Goal: Information Seeking & Learning: Find specific fact

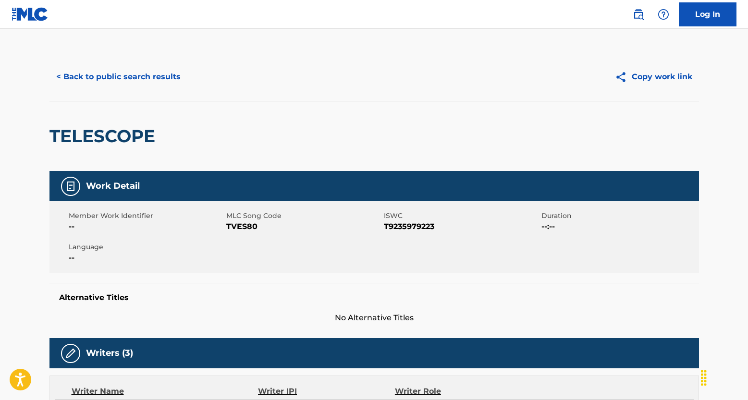
click at [139, 75] on button "< Back to public search results" at bounding box center [118, 77] width 138 height 24
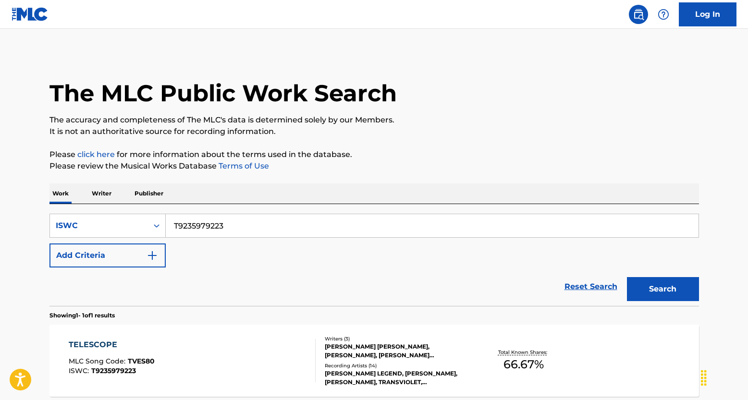
scroll to position [68, 0]
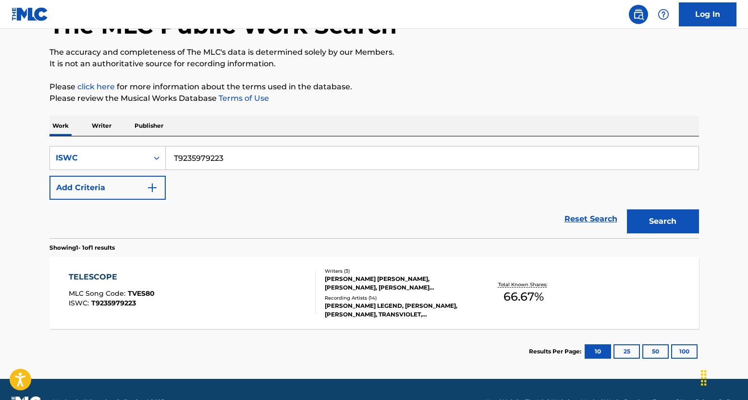
drag, startPoint x: 234, startPoint y: 161, endPoint x: 122, endPoint y: 139, distance: 114.6
click at [122, 141] on div "SearchWithCriteriacb1d1742-04cf-484c-a986-6c2f0cb03415 ISWC T9235979223 Add Cri…" at bounding box center [374, 187] width 650 height 102
paste input "3049444108"
type input "T3049444108"
click at [678, 225] on button "Search" at bounding box center [663, 222] width 72 height 24
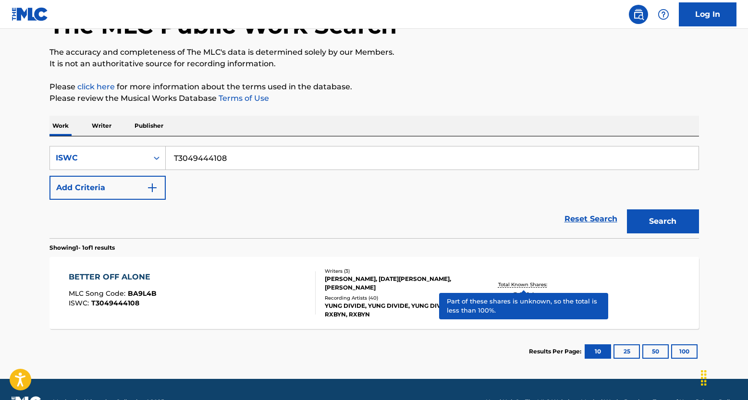
click at [519, 284] on p "Total Known Shares:" at bounding box center [523, 284] width 51 height 7
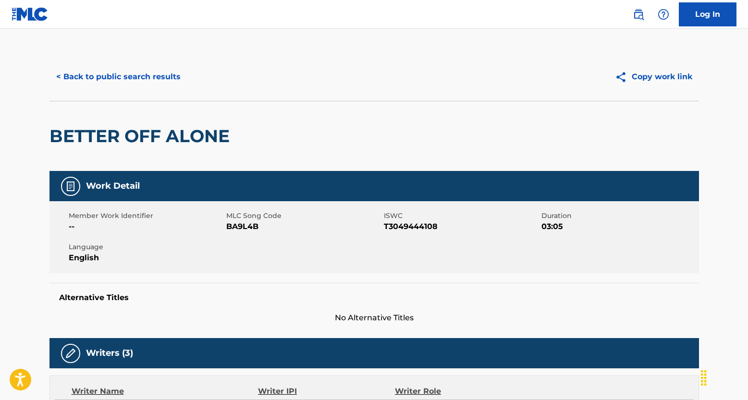
click at [113, 81] on button "< Back to public search results" at bounding box center [118, 77] width 138 height 24
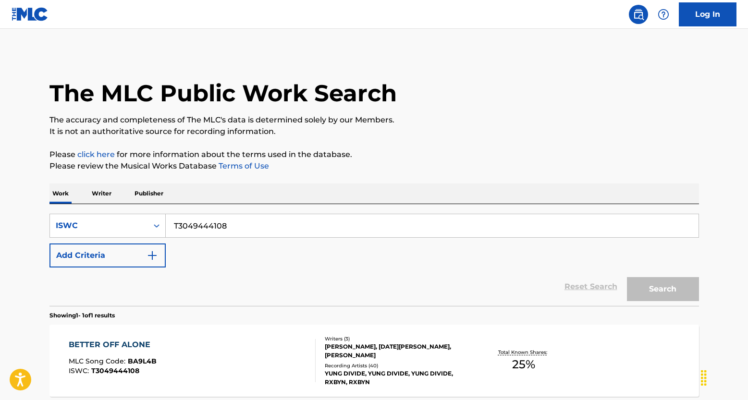
scroll to position [68, 0]
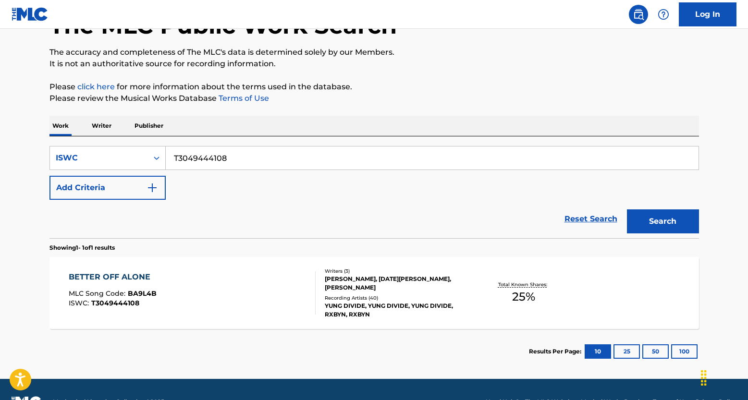
drag, startPoint x: 255, startPoint y: 158, endPoint x: 154, endPoint y: 145, distance: 101.7
click at [154, 145] on div "SearchWithCriteriacb1d1742-04cf-484c-a986-6c2f0cb03415 ISWC T3049444108 Add Cri…" at bounding box center [374, 187] width 650 height 102
paste input "T2100685284"
type input "T2100685284"
click at [627, 210] on button "Search" at bounding box center [663, 222] width 72 height 24
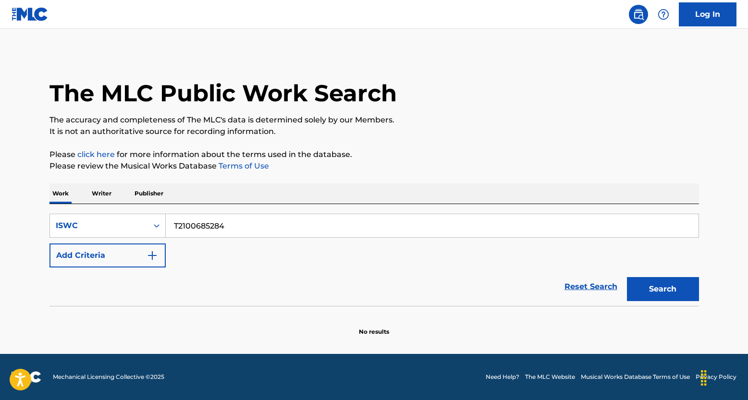
scroll to position [0, 0]
drag, startPoint x: 239, startPoint y: 231, endPoint x: 103, endPoint y: 215, distance: 136.9
click at [106, 216] on div "SearchWithCriteriacb1d1742-04cf-484c-a986-6c2f0cb03415 ISWC T2100685284" at bounding box center [374, 226] width 650 height 24
paste input "T9015597816"
type input "T9015597816"
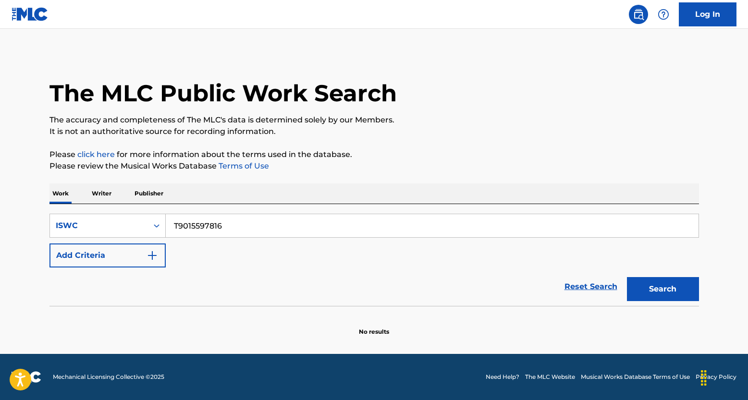
click at [627, 277] on button "Search" at bounding box center [663, 289] width 72 height 24
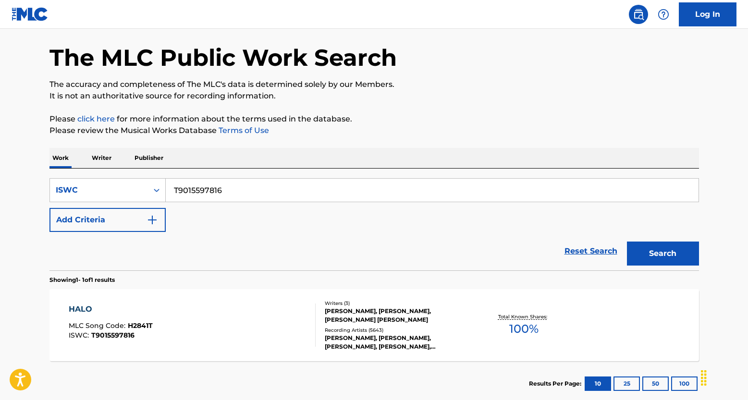
scroll to position [85, 0]
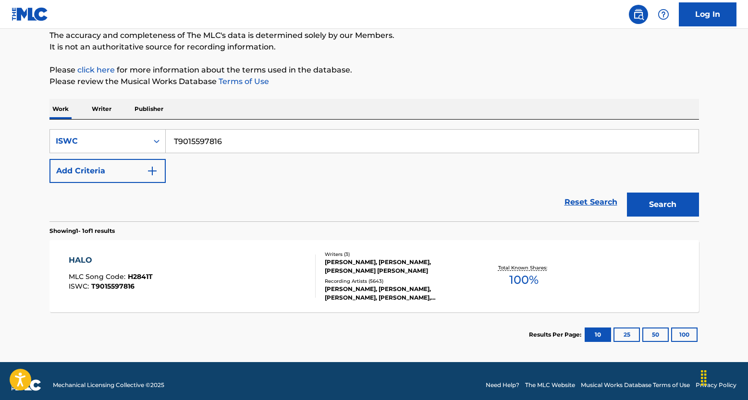
click at [530, 262] on div "Total Known Shares: 100 %" at bounding box center [524, 276] width 108 height 29
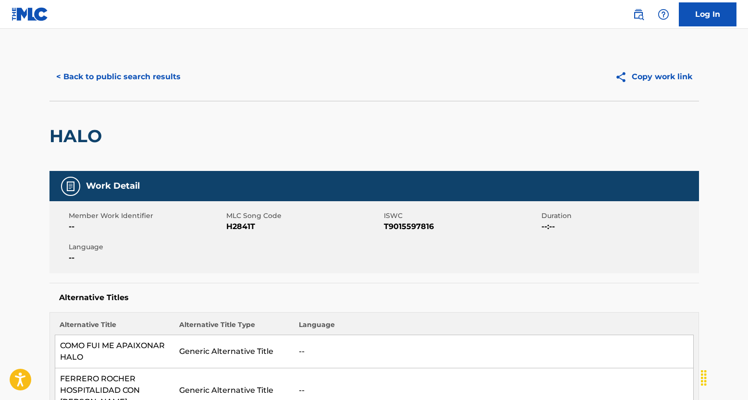
click at [125, 83] on button "< Back to public search results" at bounding box center [118, 77] width 138 height 24
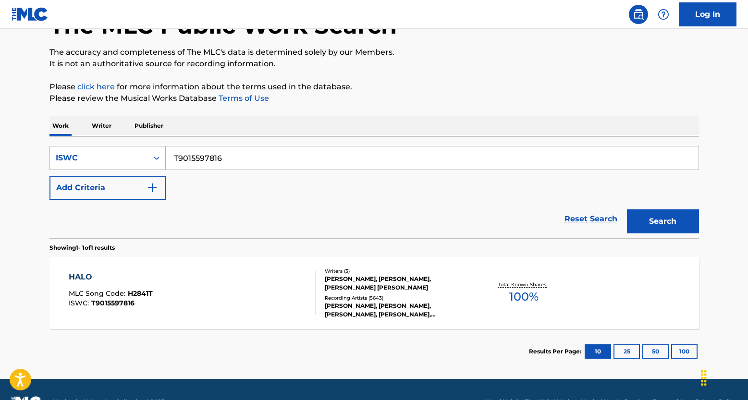
drag, startPoint x: 234, startPoint y: 160, endPoint x: 133, endPoint y: 148, distance: 101.6
click at [134, 148] on div "SearchWithCriteriacb1d1742-04cf-484c-a986-6c2f0cb03415 ISWC T9015597816" at bounding box center [374, 158] width 650 height 24
paste input "0404564653"
type input "T0404564653"
click at [690, 218] on button "Search" at bounding box center [663, 222] width 72 height 24
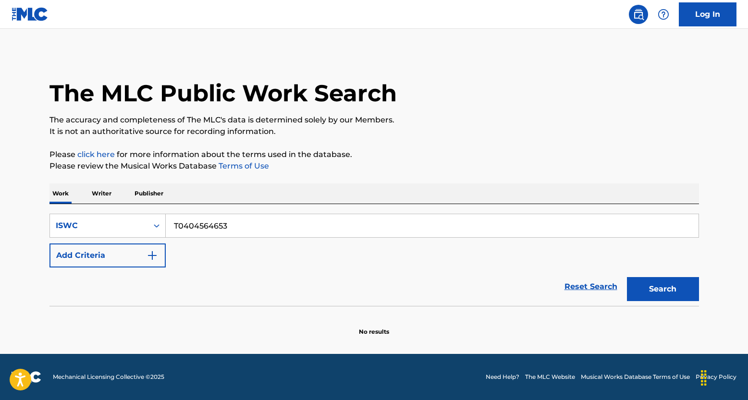
scroll to position [0, 0]
click at [588, 284] on link "Reset Search" at bounding box center [591, 286] width 62 height 21
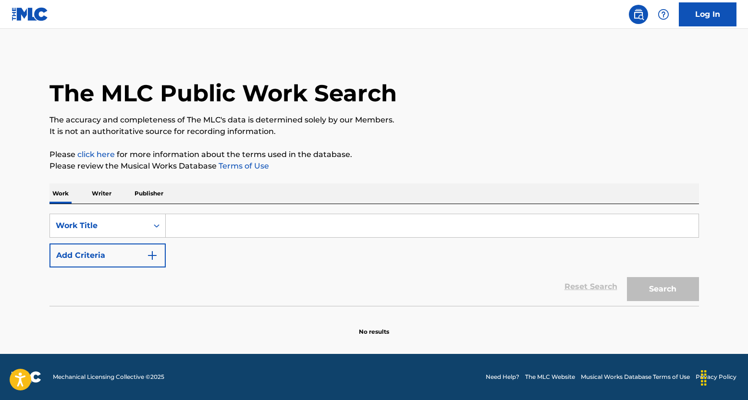
click at [206, 233] on input "Search Form" at bounding box center [432, 225] width 533 height 23
paste input "[PERSON_NAME]"
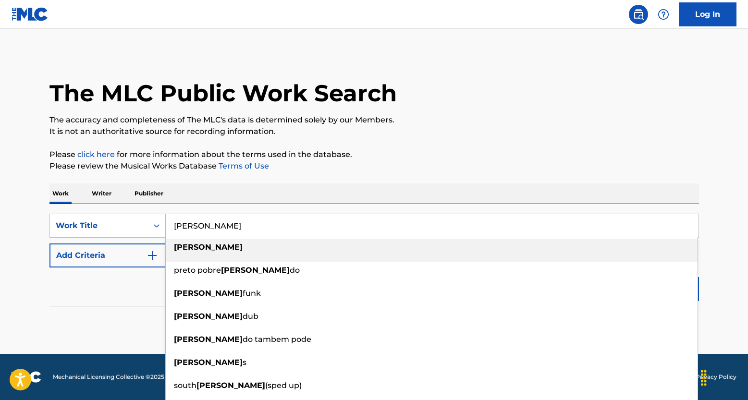
type input "[PERSON_NAME]"
click at [149, 255] on img "Search Form" at bounding box center [153, 256] width 12 height 12
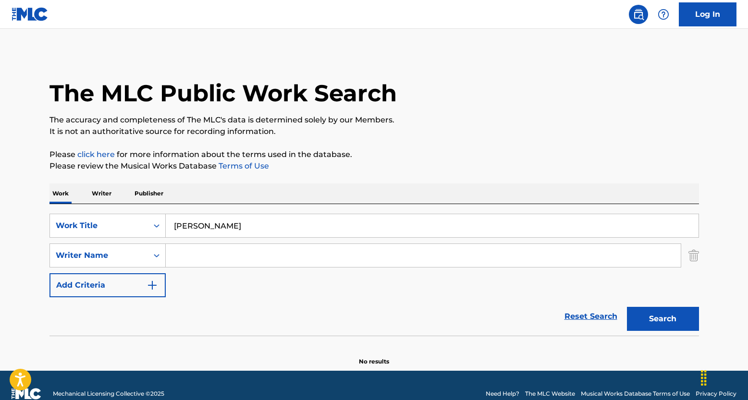
click at [231, 264] on input "Search Form" at bounding box center [423, 255] width 515 height 23
paste input "CAVALEIRO [PERSON_NAME] DA [PERSON_NAME]"
click at [671, 316] on button "Search" at bounding box center [663, 319] width 72 height 24
drag, startPoint x: 342, startPoint y: 256, endPoint x: 107, endPoint y: 256, distance: 235.4
click at [107, 256] on div "SearchWithCriteriaea0c8377-46e7-45e1-a4c5-a0fc3ac6effd Writer Name CAVALEIRO [P…" at bounding box center [374, 256] width 650 height 24
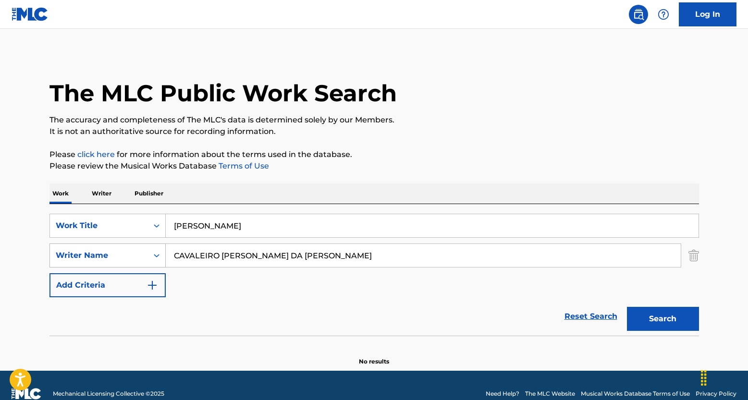
paste input "[PERSON_NAME] [PERSON_NAME]"
type input "[PERSON_NAME] [PERSON_NAME]"
click at [650, 310] on button "Search" at bounding box center [663, 319] width 72 height 24
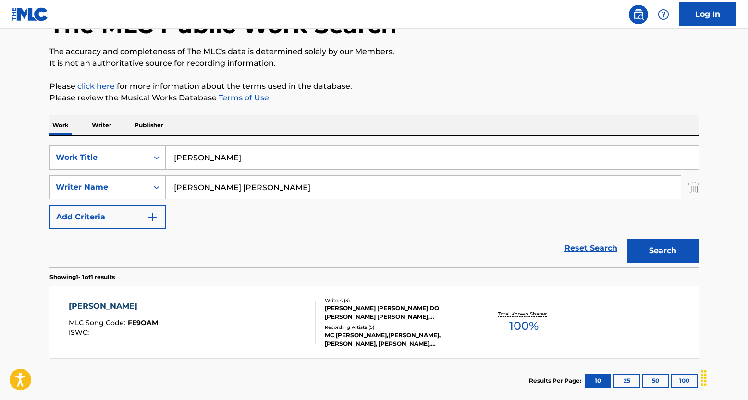
scroll to position [68, 0]
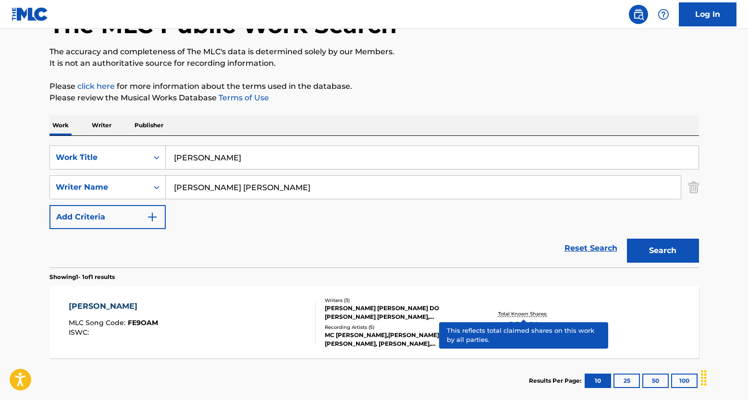
click at [530, 315] on p "Total Known Shares:" at bounding box center [523, 313] width 51 height 7
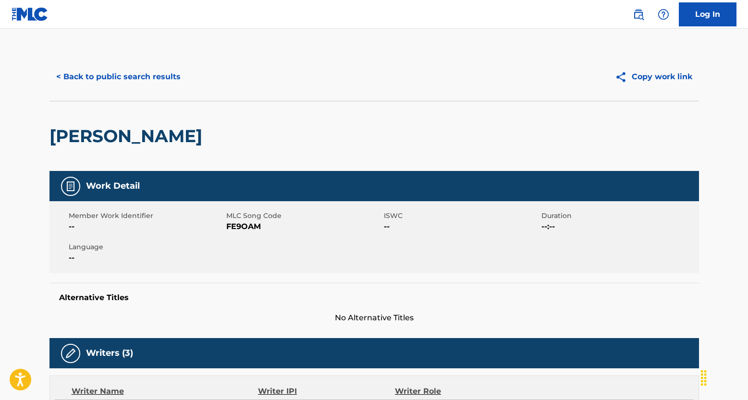
click at [156, 74] on button "< Back to public search results" at bounding box center [118, 77] width 138 height 24
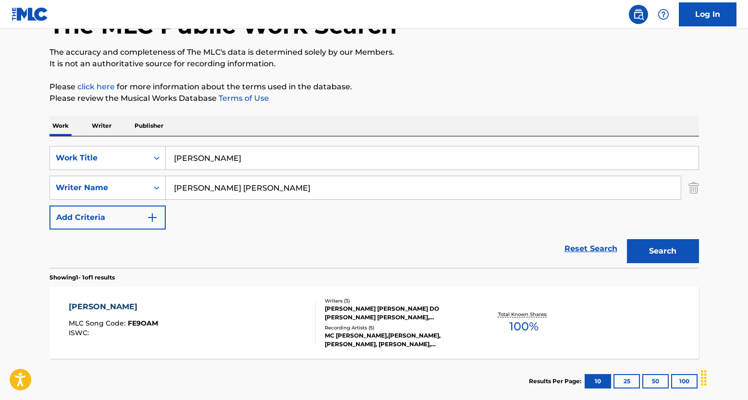
click at [610, 250] on link "Reset Search" at bounding box center [591, 248] width 62 height 21
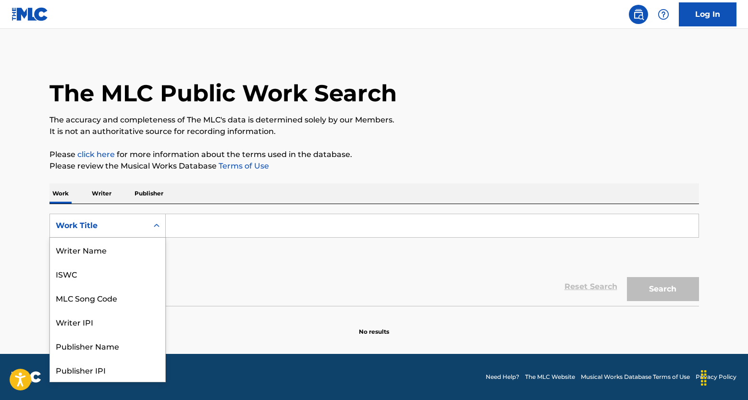
click at [145, 221] on div "Work Title" at bounding box center [99, 226] width 98 height 18
drag, startPoint x: 88, startPoint y: 272, endPoint x: 176, endPoint y: 250, distance: 90.7
click at [87, 272] on div "ISWC" at bounding box center [107, 274] width 115 height 24
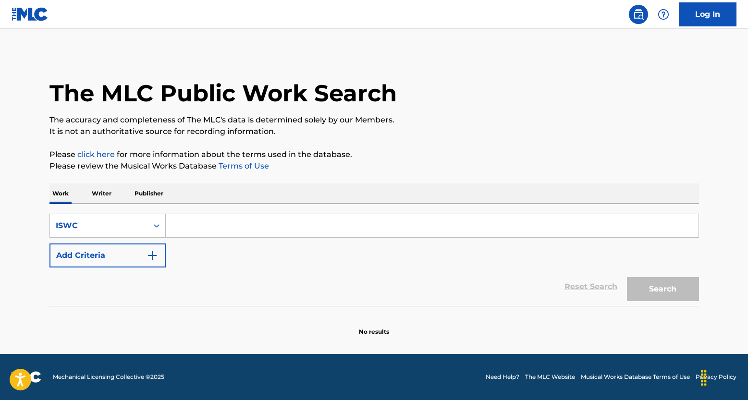
click at [208, 236] on input "Search Form" at bounding box center [432, 225] width 533 height 23
paste input "T3090289791"
type input "T3090289791"
click at [676, 297] on button "Search" at bounding box center [663, 289] width 72 height 24
drag, startPoint x: 575, startPoint y: 286, endPoint x: 539, endPoint y: 265, distance: 41.6
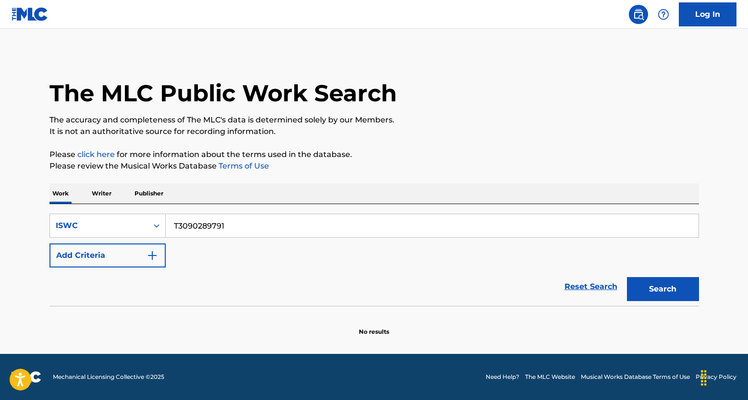
click at [575, 286] on link "Reset Search" at bounding box center [591, 286] width 62 height 21
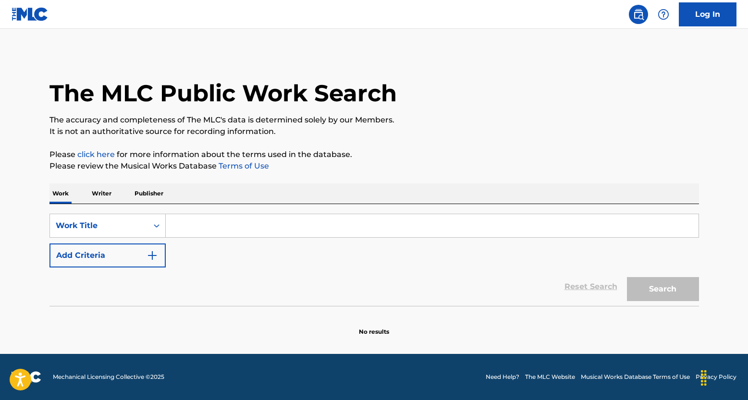
click at [189, 227] on input "Search Form" at bounding box center [432, 225] width 533 height 23
paste input "MAMA TETEMA"
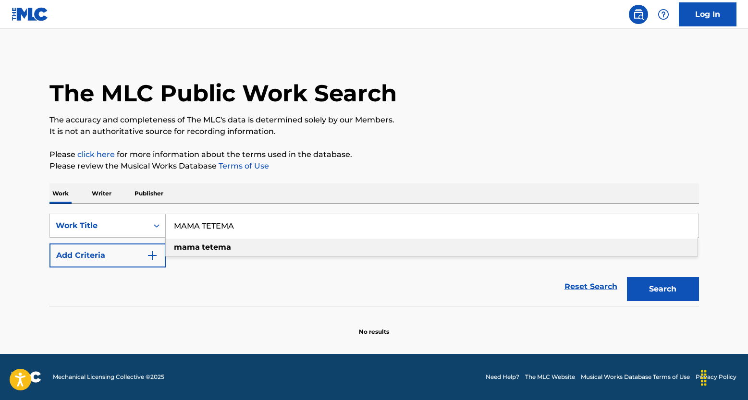
type input "MAMA TETEMA"
click at [156, 253] on img "Search Form" at bounding box center [153, 256] width 12 height 12
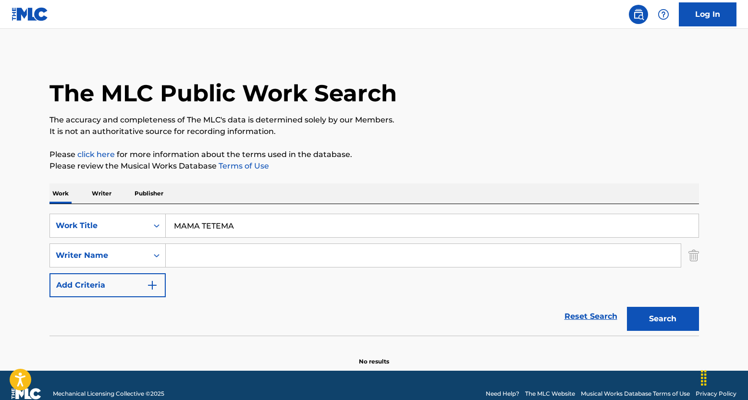
click at [227, 270] on div "SearchWithCriteria958b6669-3bda-4932-b724-3fdf5e2535ca Work Title MAMA TETEMA S…" at bounding box center [374, 256] width 650 height 84
click at [232, 265] on input "Search Form" at bounding box center [423, 255] width 515 height 23
paste input "[PERSON_NAME]"
type input "[PERSON_NAME]"
click at [649, 315] on button "Search" at bounding box center [663, 319] width 72 height 24
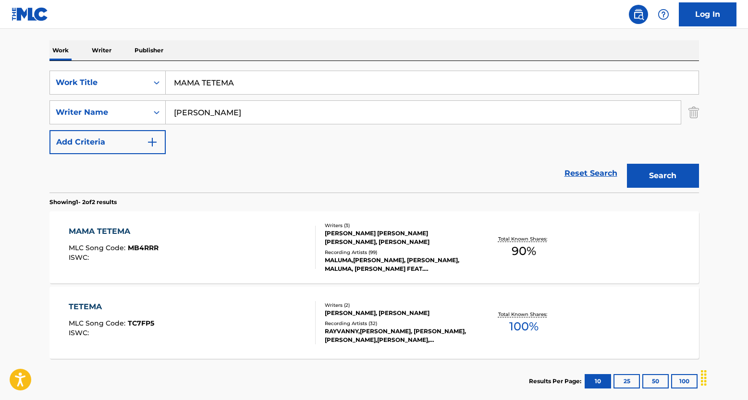
scroll to position [145, 0]
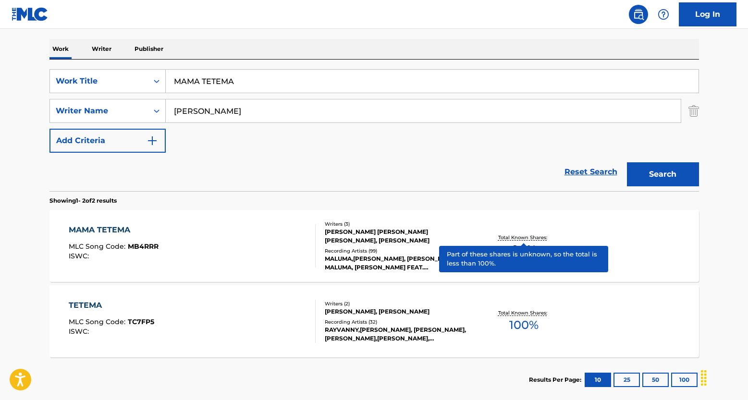
click at [526, 235] on p "Total Known Shares:" at bounding box center [523, 237] width 51 height 7
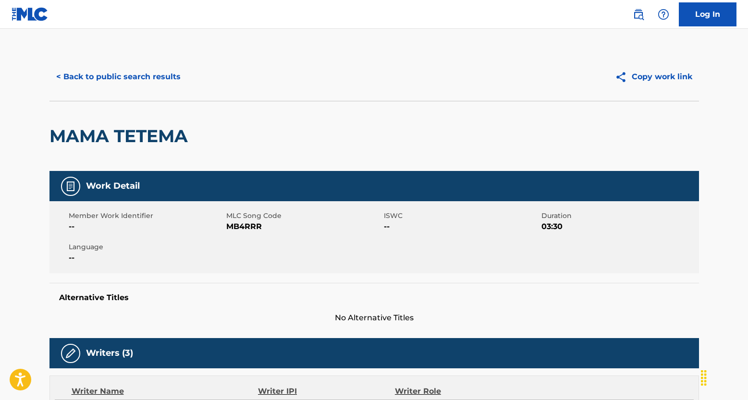
click at [149, 79] on button "< Back to public search results" at bounding box center [118, 77] width 138 height 24
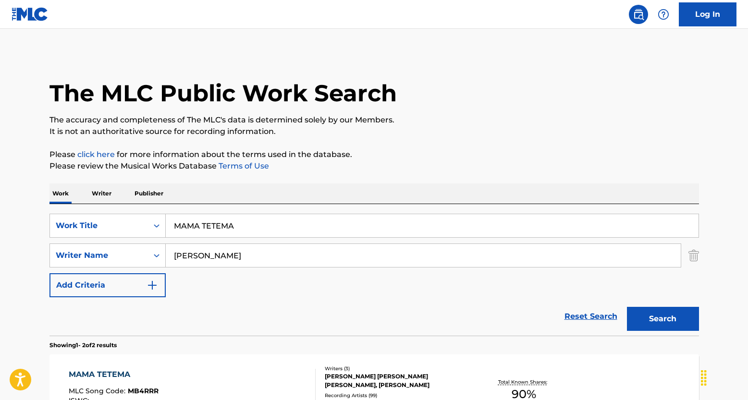
scroll to position [143, 0]
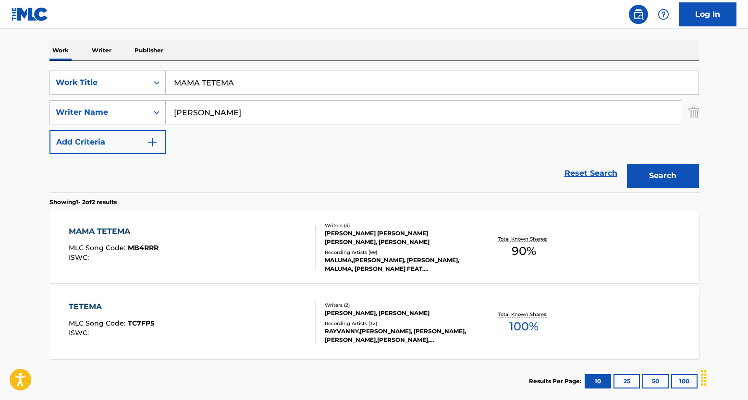
click at [594, 174] on link "Reset Search" at bounding box center [591, 173] width 62 height 21
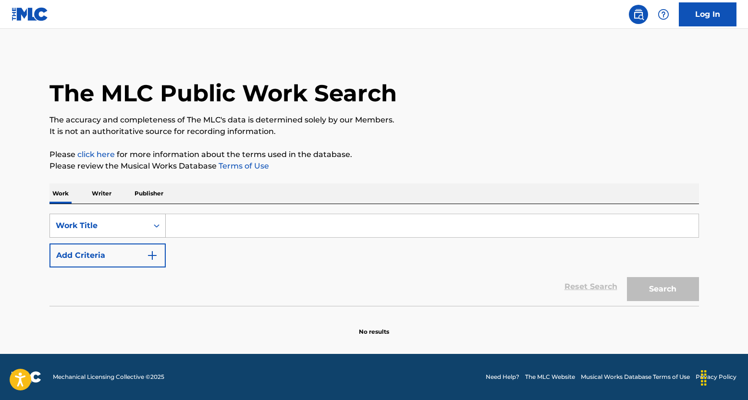
click at [132, 223] on div "Work Title" at bounding box center [99, 226] width 86 height 12
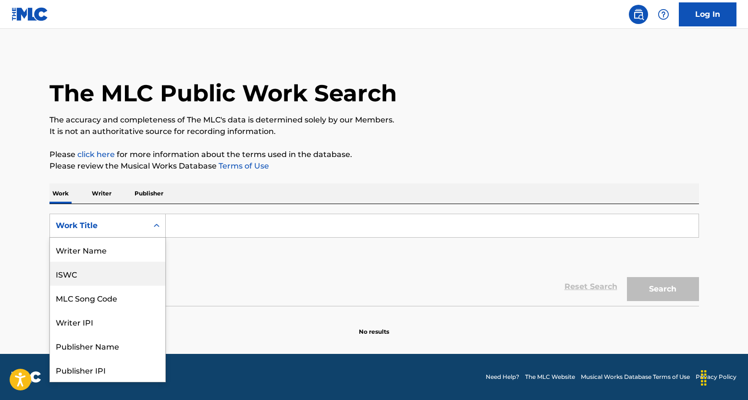
click at [85, 274] on div "ISWC" at bounding box center [107, 274] width 115 height 24
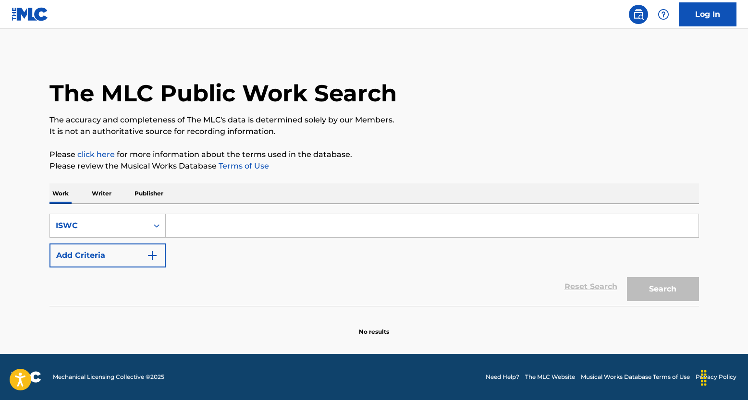
click at [186, 233] on input "Search Form" at bounding box center [432, 225] width 533 height 23
paste input "T9243121326"
type input "T9243121326"
click at [682, 288] on button "Search" at bounding box center [663, 289] width 72 height 24
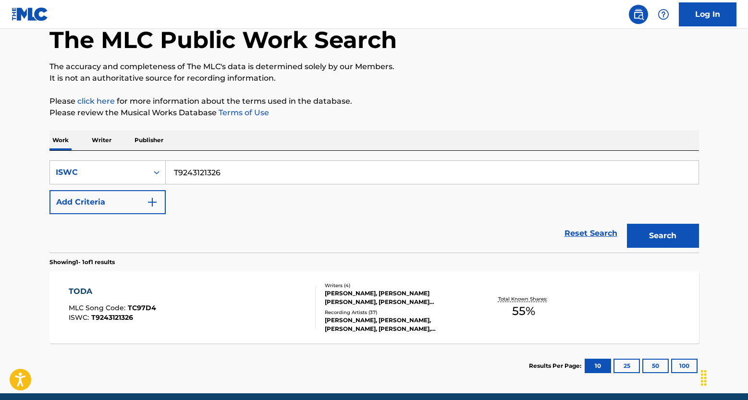
scroll to position [93, 0]
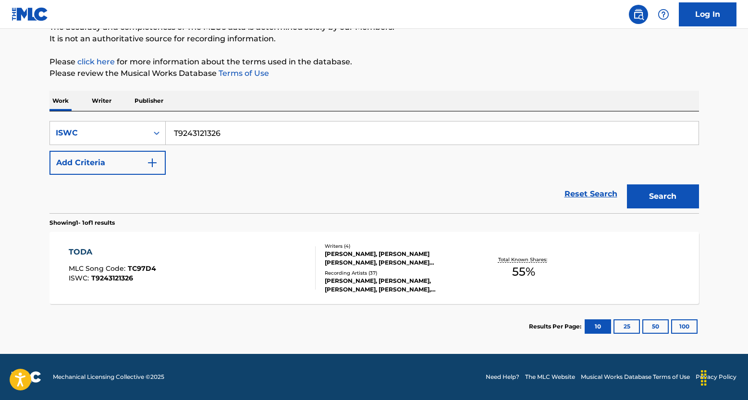
click at [520, 251] on div "TODA MLC Song Code : TC97D4 ISWC : T9243121326 Writers ( 4 ) [PERSON_NAME], [PE…" at bounding box center [374, 268] width 650 height 72
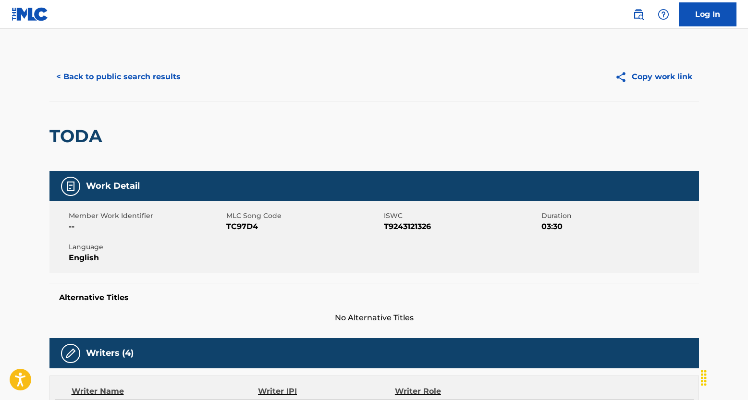
click at [136, 80] on button "< Back to public search results" at bounding box center [118, 77] width 138 height 24
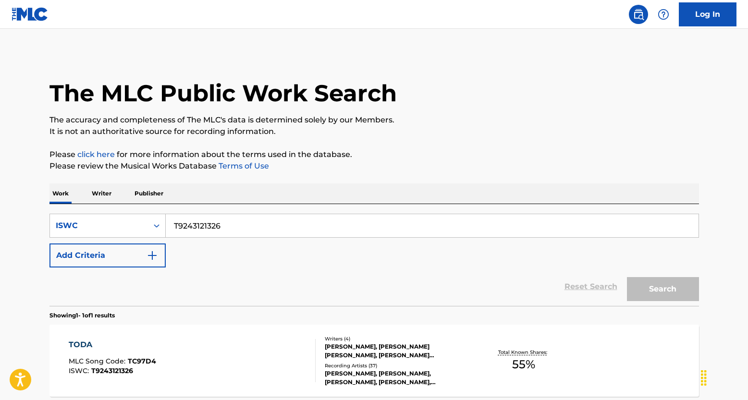
scroll to position [68, 0]
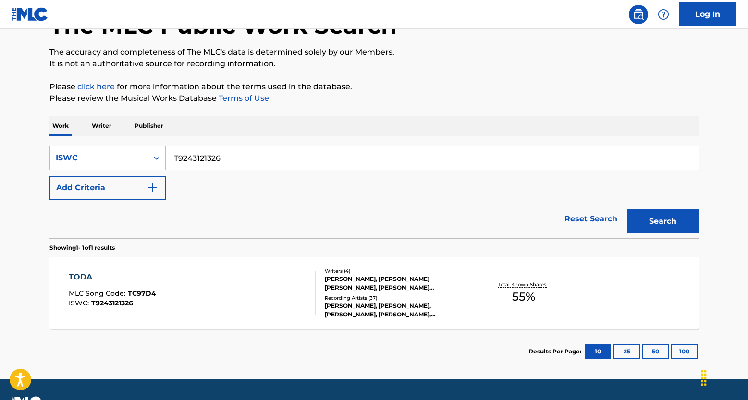
drag, startPoint x: 167, startPoint y: 147, endPoint x: 150, endPoint y: 145, distance: 17.4
click at [150, 145] on div "SearchWithCriteria5cdc894b-e869-4524-8931-c1f98ec36d1c ISWC T9243121326 Add Cri…" at bounding box center [374, 187] width 650 height 102
paste input "039784159"
type input "T0397841596"
click at [653, 231] on button "Search" at bounding box center [663, 222] width 72 height 24
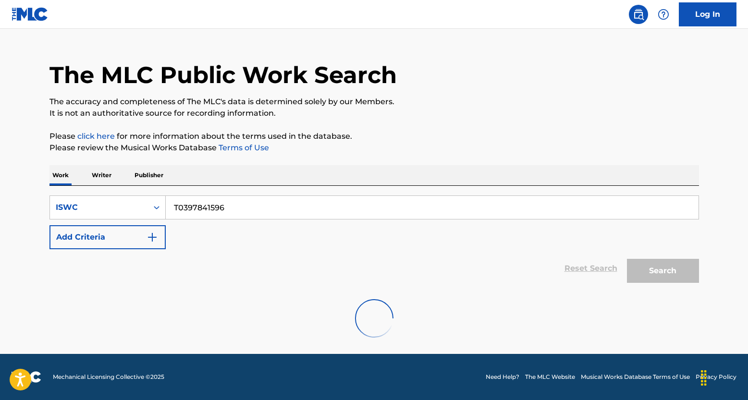
scroll to position [0, 0]
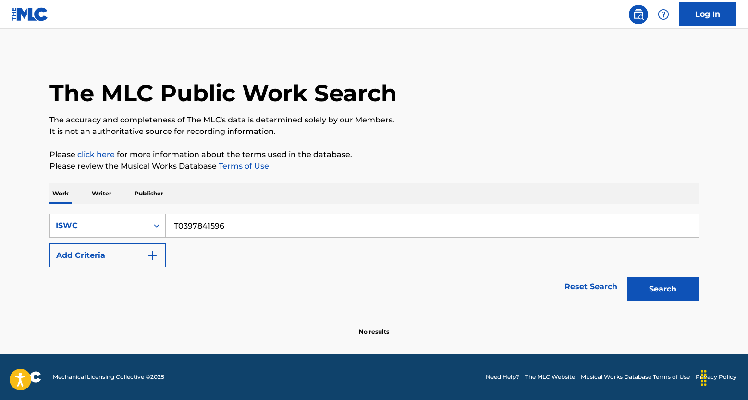
click at [573, 285] on link "Reset Search" at bounding box center [591, 286] width 62 height 21
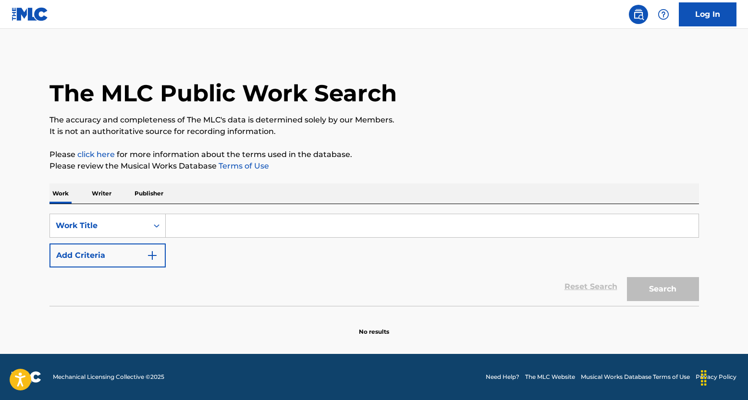
click at [190, 221] on input "Search Form" at bounding box center [432, 225] width 533 height 23
paste input "DEZ VIDAS"
type input "DEZ VIDAS"
click at [137, 256] on button "Add Criteria" at bounding box center [107, 256] width 116 height 24
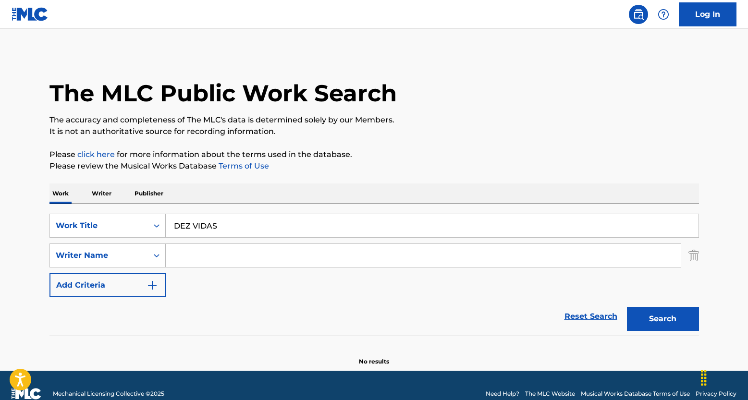
click at [203, 255] on input "Search Form" at bounding box center [423, 255] width 515 height 23
paste input "[PERSON_NAME] [PERSON_NAME]"
type input "[PERSON_NAME] [PERSON_NAME]"
click at [681, 323] on button "Search" at bounding box center [663, 319] width 72 height 24
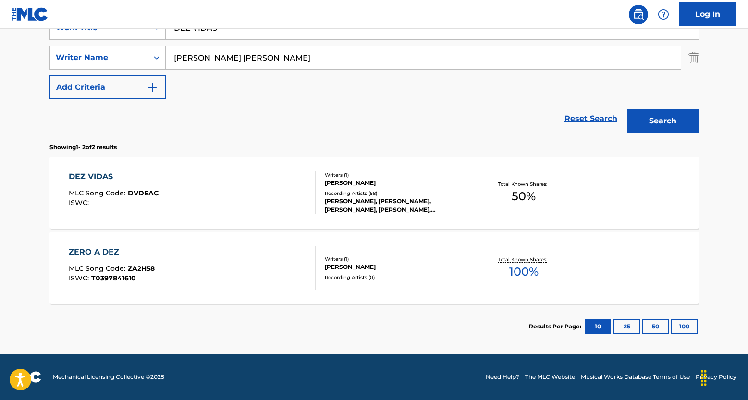
scroll to position [181, 0]
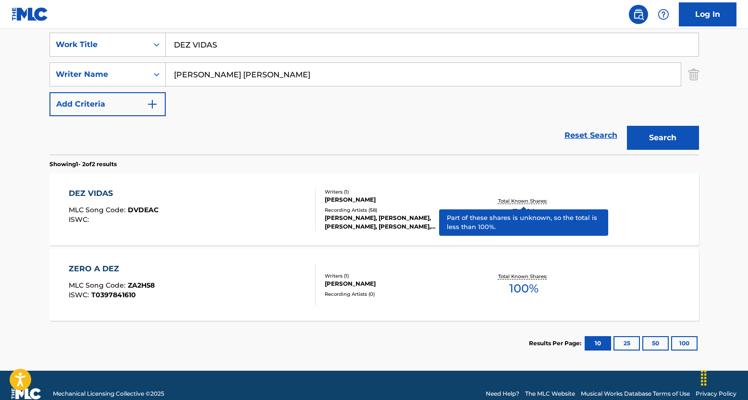
click at [523, 199] on p "Total Known Shares:" at bounding box center [523, 200] width 51 height 7
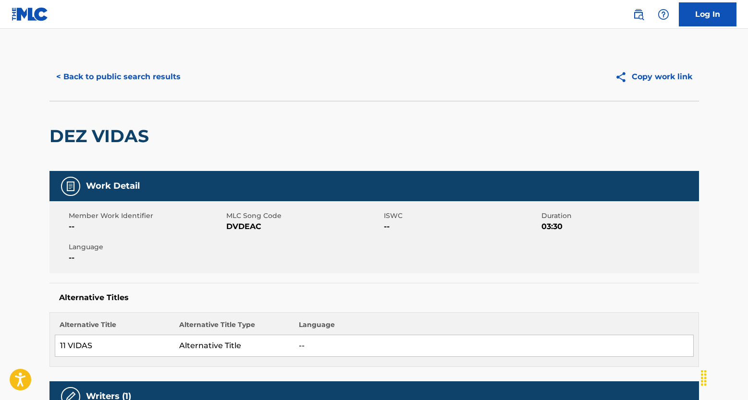
click at [106, 85] on button "< Back to public search results" at bounding box center [118, 77] width 138 height 24
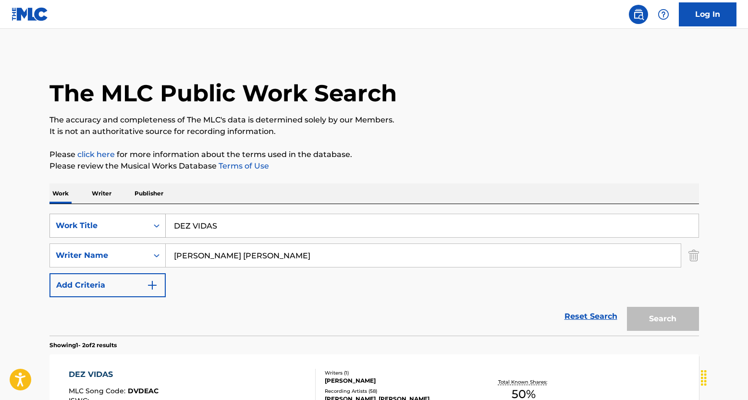
scroll to position [143, 0]
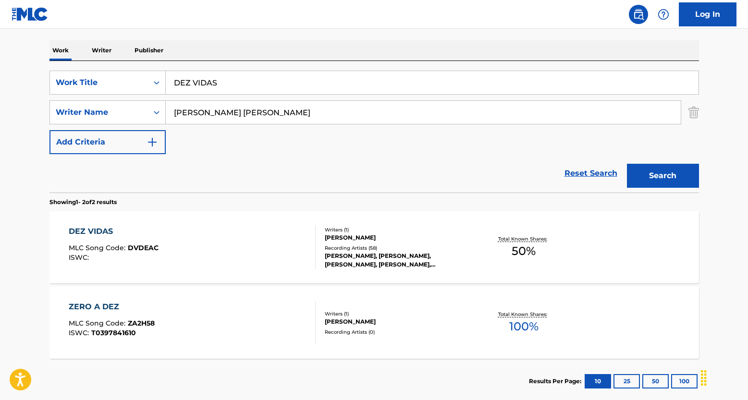
click at [578, 174] on link "Reset Search" at bounding box center [591, 173] width 62 height 21
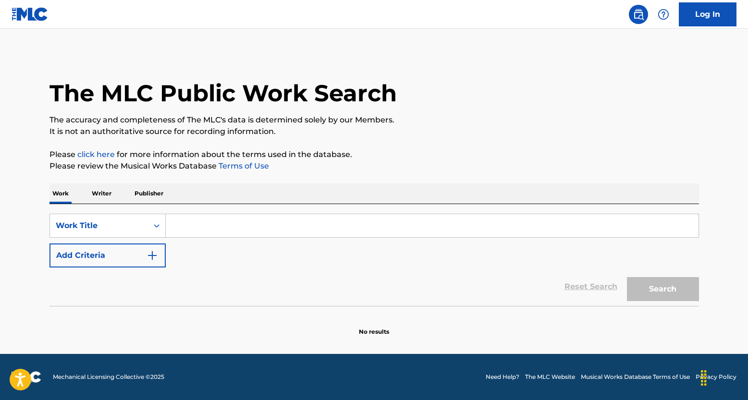
scroll to position [0, 0]
click at [142, 232] on div "Work Title" at bounding box center [99, 226] width 98 height 18
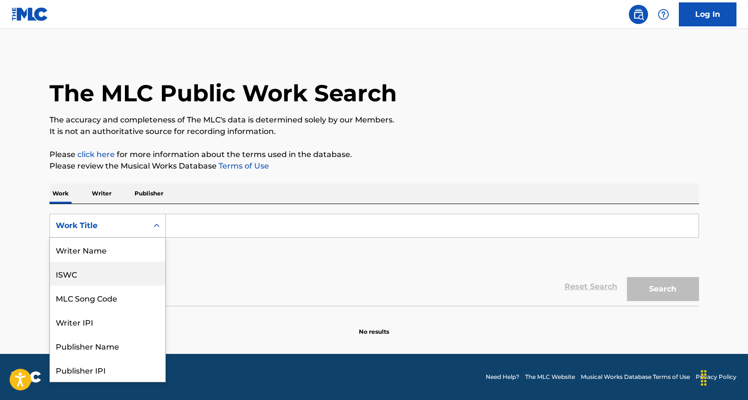
click at [95, 277] on div "ISWC" at bounding box center [107, 274] width 115 height 24
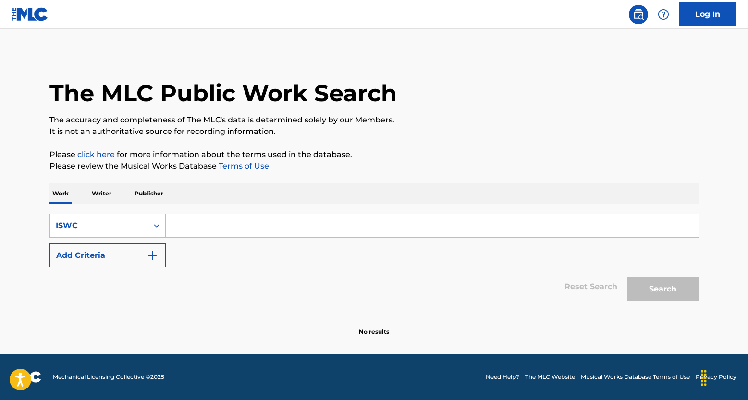
click at [190, 232] on input "Search Form" at bounding box center [432, 225] width 533 height 23
paste input "T0396370210"
type input "T0396370210"
click at [691, 297] on button "Search" at bounding box center [663, 289] width 72 height 24
click at [590, 287] on link "Reset Search" at bounding box center [591, 286] width 62 height 21
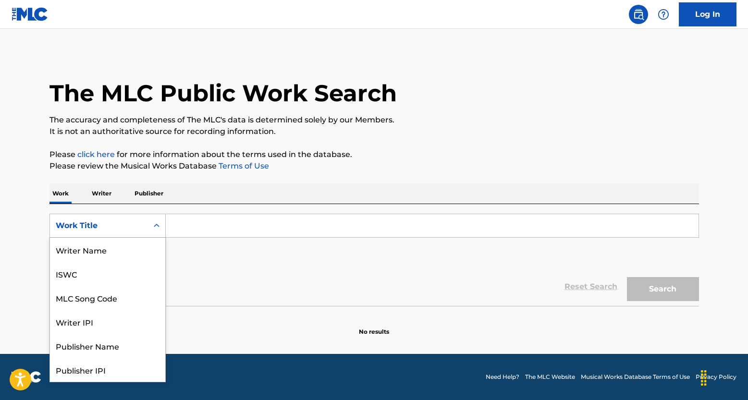
click at [156, 233] on div "Search Form" at bounding box center [156, 225] width 17 height 17
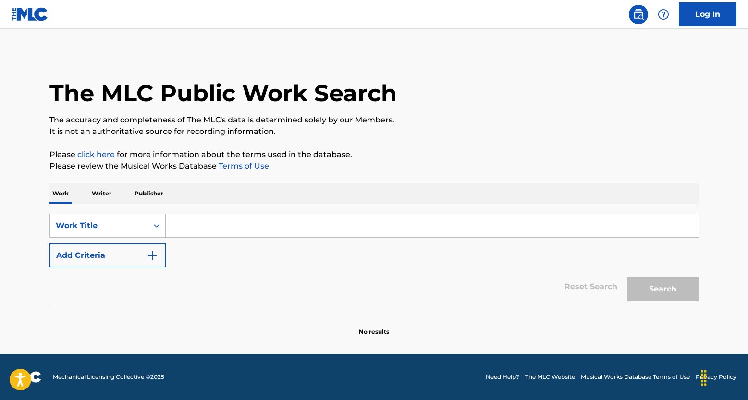
click at [210, 219] on input "Search Form" at bounding box center [432, 225] width 533 height 23
paste input "60 SEGUNDOS"
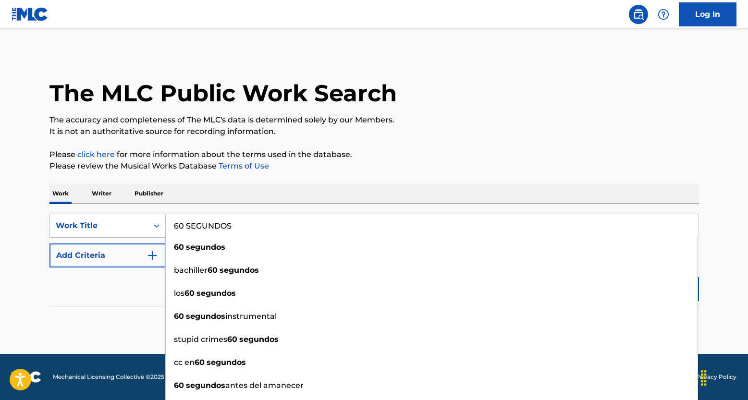
type input "60 SEGUNDOS"
click at [154, 258] on img "Search Form" at bounding box center [153, 256] width 12 height 12
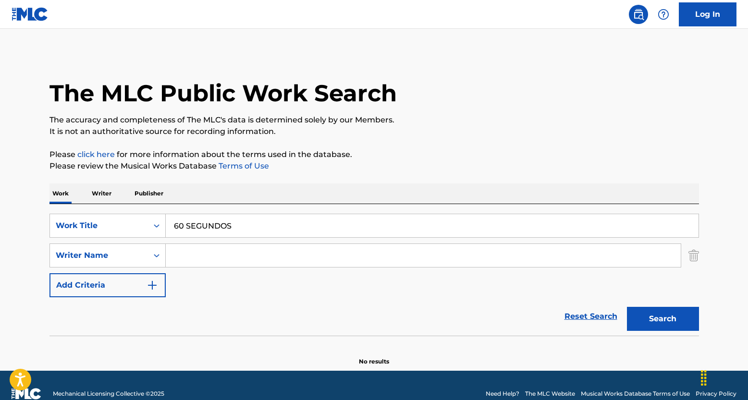
click at [219, 257] on input "Search Form" at bounding box center [423, 255] width 515 height 23
paste input "[PERSON_NAME] [PERSON_NAME]"
type input "[PERSON_NAME] [PERSON_NAME]"
click at [679, 319] on button "Search" at bounding box center [663, 319] width 72 height 24
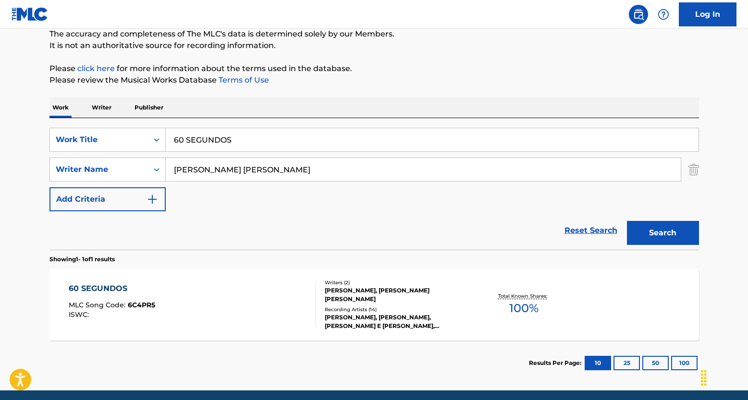
scroll to position [123, 0]
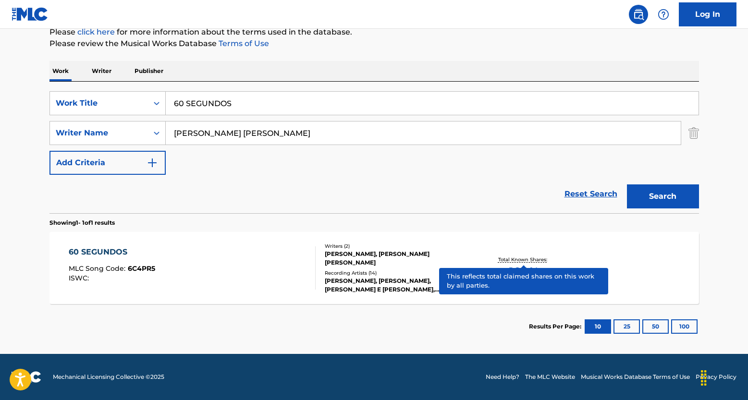
click at [519, 259] on p "Total Known Shares:" at bounding box center [523, 259] width 51 height 7
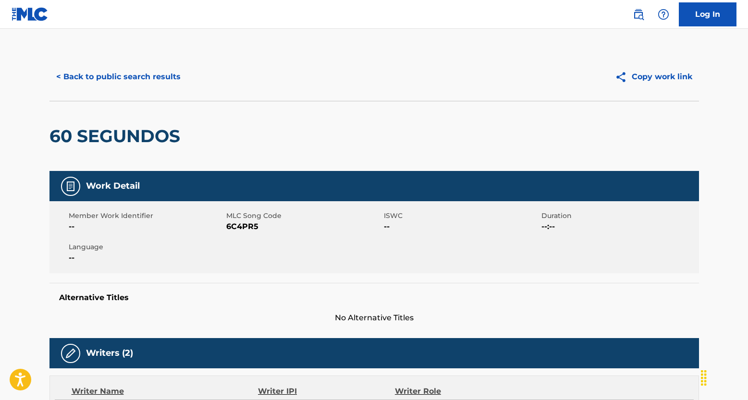
click at [122, 77] on button "< Back to public search results" at bounding box center [118, 77] width 138 height 24
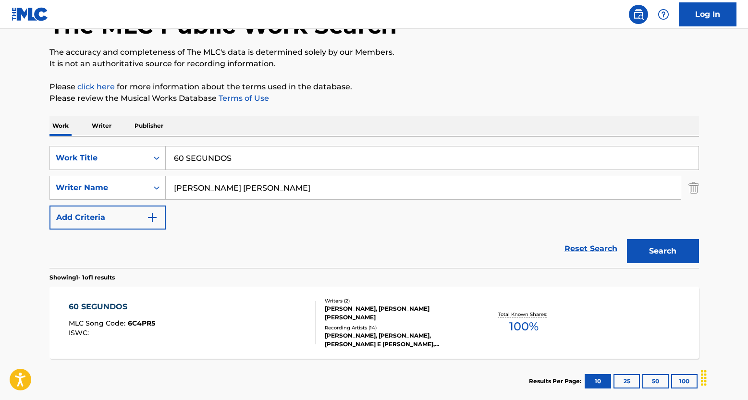
click at [604, 252] on link "Reset Search" at bounding box center [591, 248] width 62 height 21
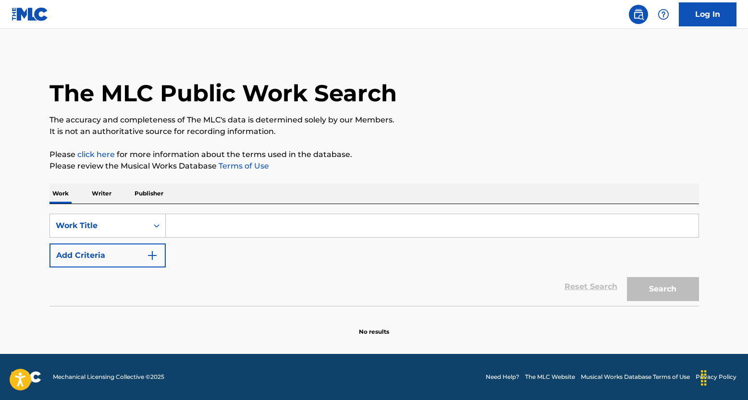
click at [200, 230] on input "Search Form" at bounding box center [432, 225] width 533 height 23
paste input "VIDA RASA"
type input "VIDA RASA"
click at [153, 257] on img "Search Form" at bounding box center [153, 256] width 12 height 12
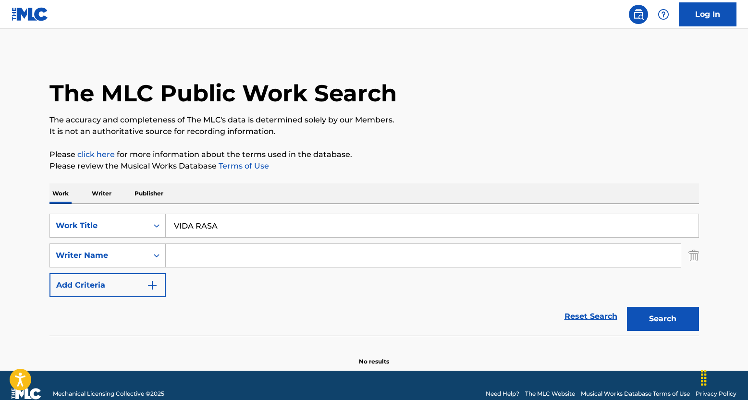
click at [245, 250] on input "Search Form" at bounding box center [423, 255] width 515 height 23
paste input "[PERSON_NAME] [PERSON_NAME] DO [PERSON_NAME]"
type input "[PERSON_NAME] [PERSON_NAME] DO [PERSON_NAME]"
click at [667, 322] on button "Search" at bounding box center [663, 319] width 72 height 24
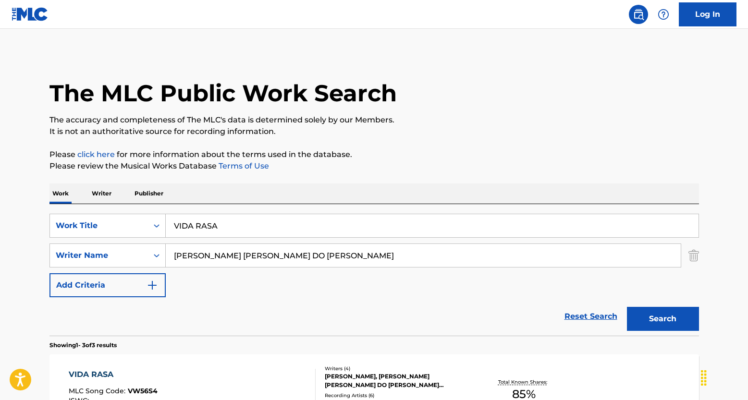
scroll to position [75, 0]
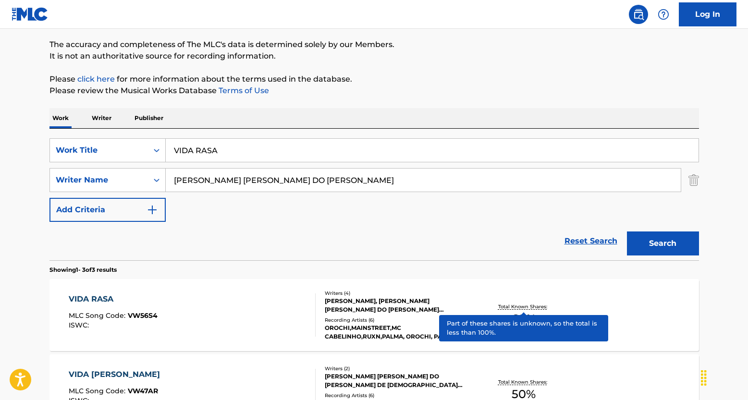
click at [535, 304] on p "Total Known Shares:" at bounding box center [523, 306] width 51 height 7
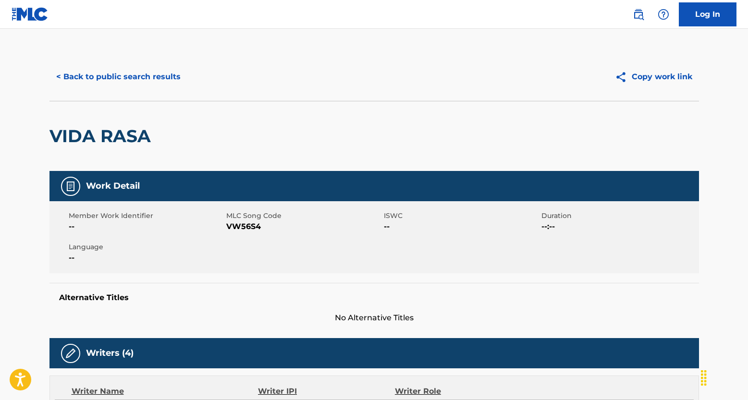
click at [134, 75] on button "< Back to public search results" at bounding box center [118, 77] width 138 height 24
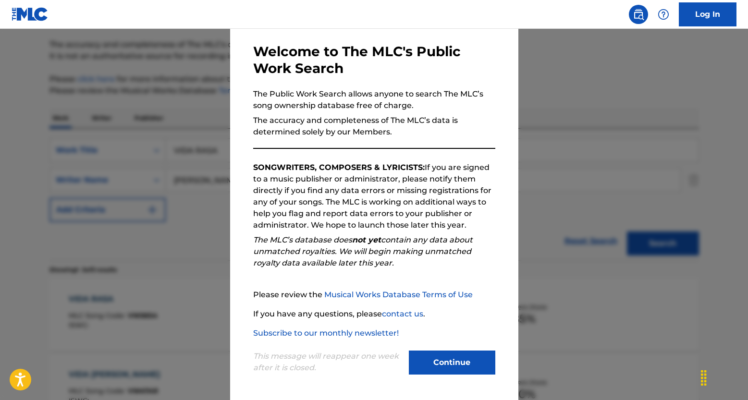
scroll to position [39, 0]
click at [464, 359] on button "Continue" at bounding box center [452, 363] width 86 height 24
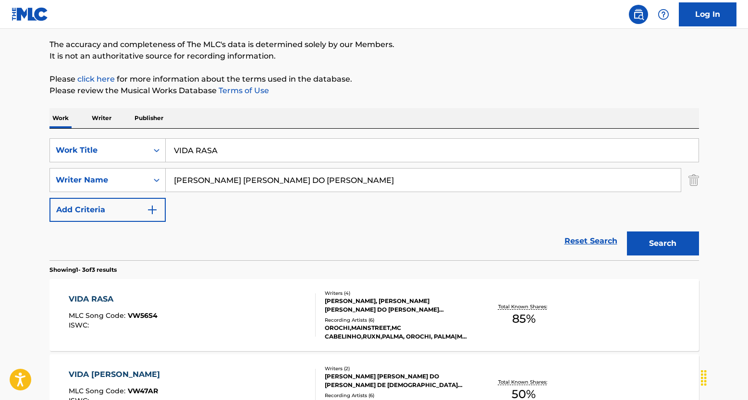
click at [598, 239] on link "Reset Search" at bounding box center [591, 241] width 62 height 21
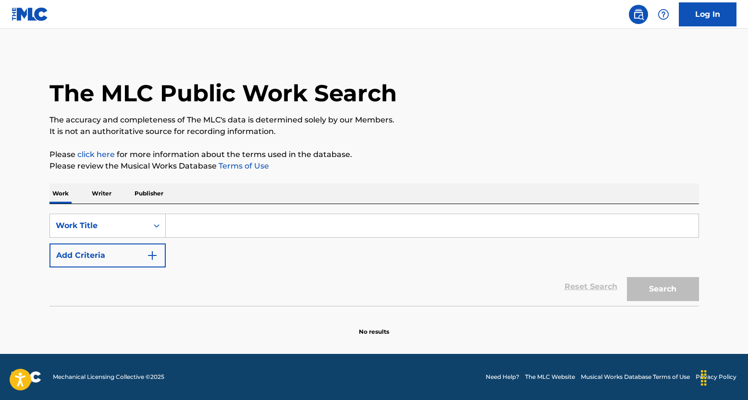
scroll to position [0, 0]
click at [214, 232] on input "Search Form" at bounding box center [432, 225] width 533 height 23
paste input "[PERSON_NAME]"
type input "[PERSON_NAME]"
click at [145, 257] on button "Add Criteria" at bounding box center [107, 256] width 116 height 24
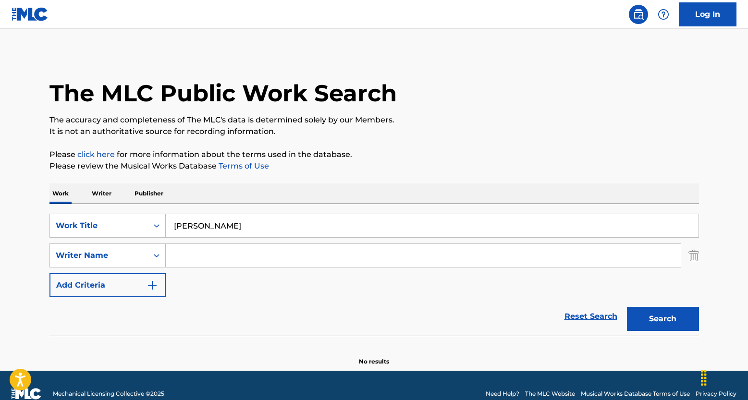
click at [250, 250] on input "Search Form" at bounding box center [423, 255] width 515 height 23
paste input "[PERSON_NAME] [PERSON_NAME]"
type input "[PERSON_NAME] [PERSON_NAME]"
click at [648, 313] on button "Search" at bounding box center [663, 319] width 72 height 24
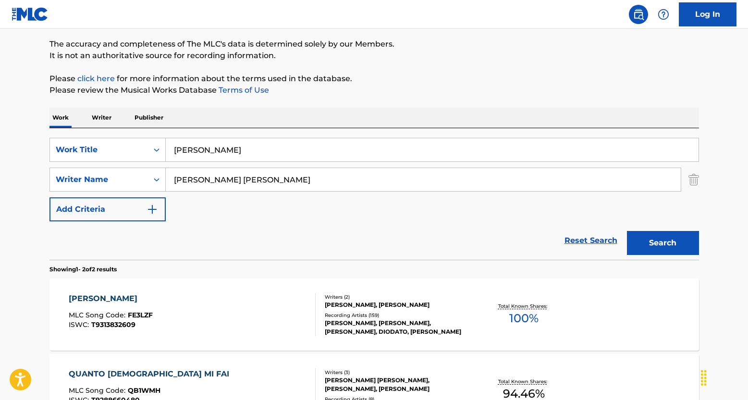
scroll to position [83, 0]
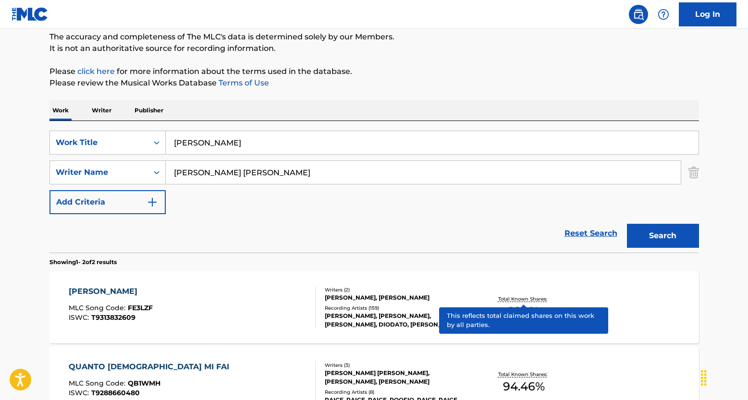
click at [518, 298] on p "Total Known Shares:" at bounding box center [523, 299] width 51 height 7
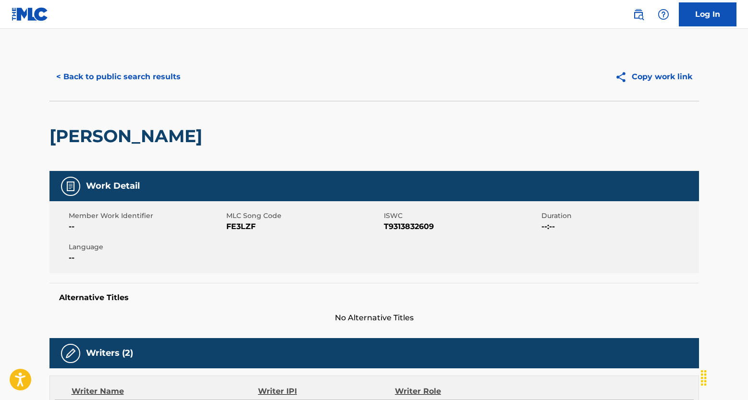
click at [99, 72] on button "< Back to public search results" at bounding box center [118, 77] width 138 height 24
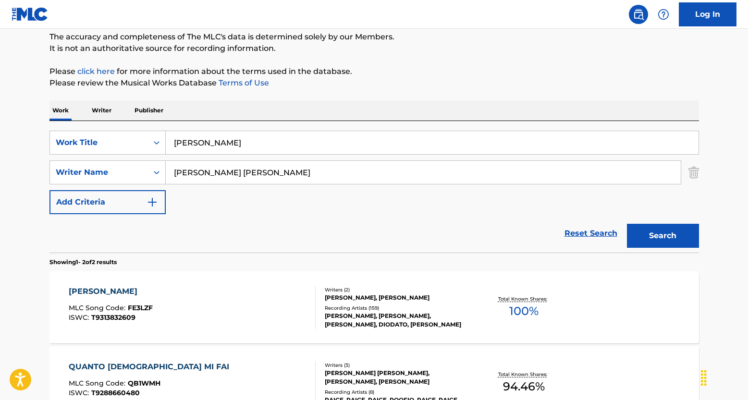
click at [570, 234] on link "Reset Search" at bounding box center [591, 233] width 62 height 21
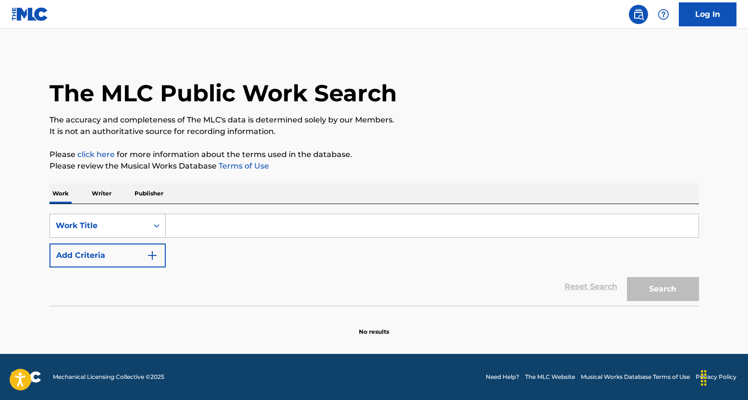
click at [125, 224] on div "Work Title" at bounding box center [99, 226] width 86 height 12
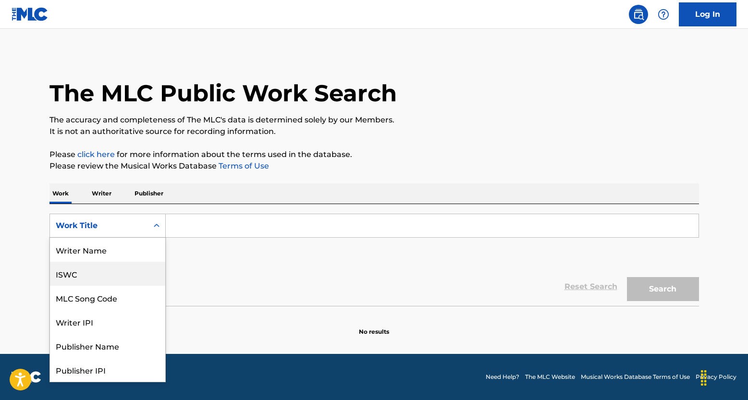
drag, startPoint x: 80, startPoint y: 276, endPoint x: 112, endPoint y: 262, distance: 35.1
click at [80, 276] on div "ISWC" at bounding box center [107, 274] width 115 height 24
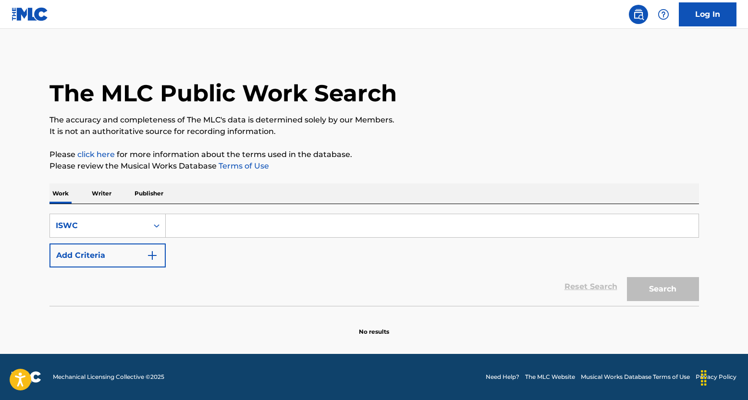
click at [190, 232] on input "Search Form" at bounding box center [432, 225] width 533 height 23
paste input "T9255765107"
type input "T9255765107"
click at [669, 297] on button "Search" at bounding box center [663, 289] width 72 height 24
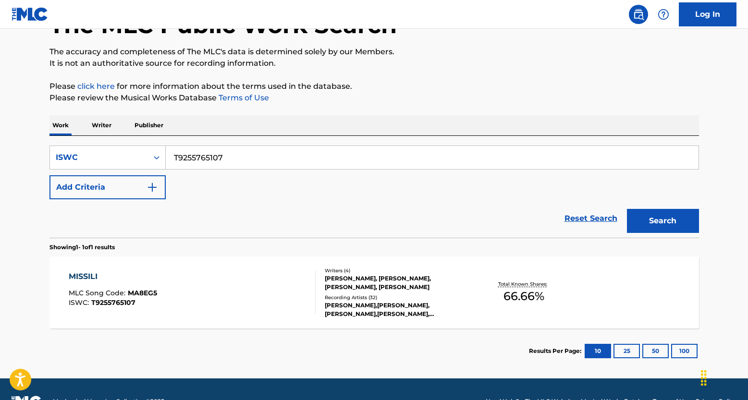
scroll to position [68, 0]
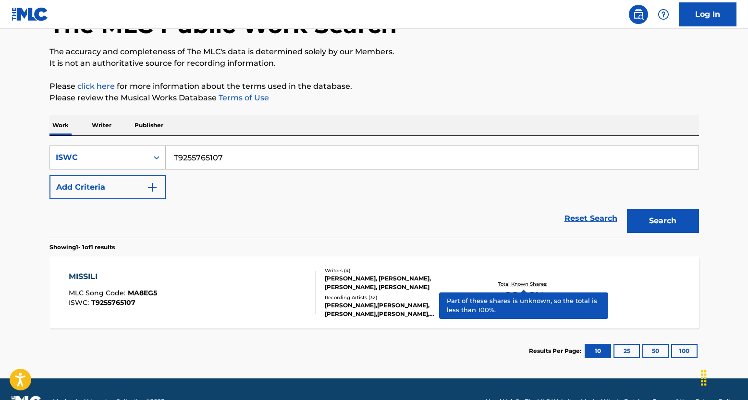
click at [508, 284] on p "Total Known Shares:" at bounding box center [523, 284] width 51 height 7
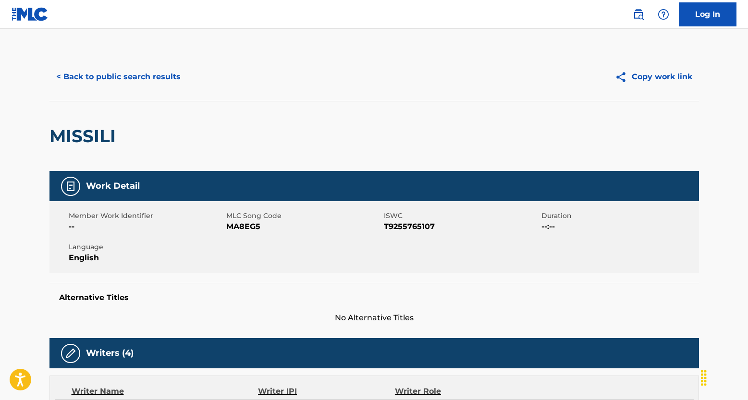
click at [147, 81] on button "< Back to public search results" at bounding box center [118, 77] width 138 height 24
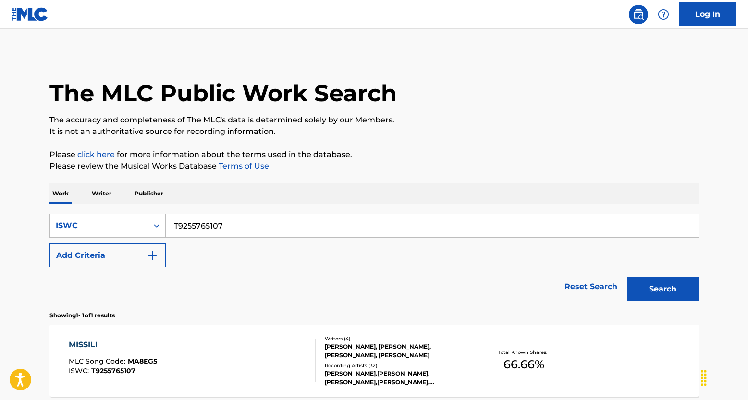
scroll to position [68, 0]
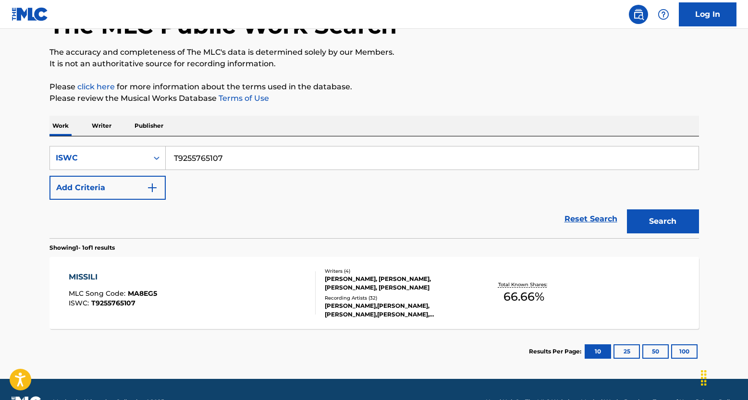
drag, startPoint x: 193, startPoint y: 154, endPoint x: 147, endPoint y: 144, distance: 47.7
click at [147, 144] on div "SearchWithCriteria5b2040bb-ce99-415e-ae1d-43fb68e365ae ISWC T9255765107 Add Cri…" at bounding box center [374, 187] width 650 height 102
paste input "3117089842"
type input "T3117089842"
click at [672, 231] on button "Search" at bounding box center [663, 222] width 72 height 24
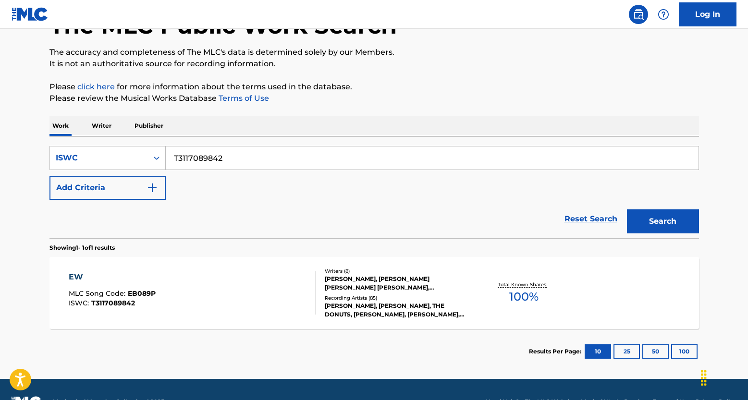
click at [514, 280] on div "Total Known Shares: 100 %" at bounding box center [524, 293] width 108 height 29
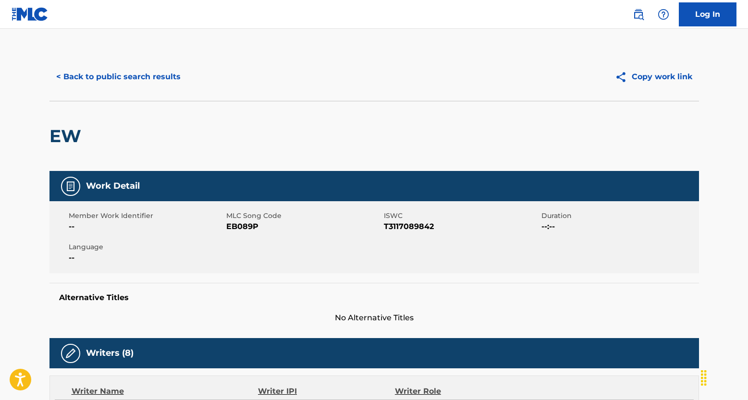
click at [118, 83] on button "< Back to public search results" at bounding box center [118, 77] width 138 height 24
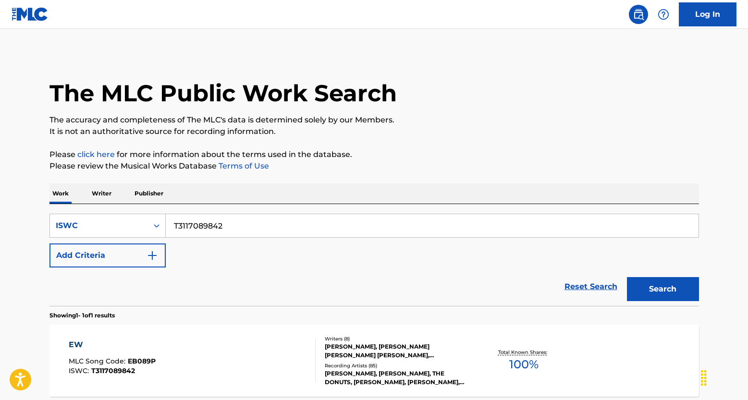
scroll to position [68, 0]
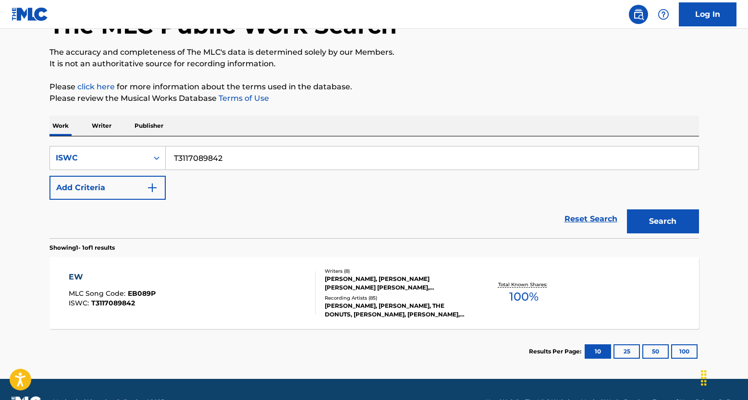
click at [574, 221] on link "Reset Search" at bounding box center [591, 219] width 62 height 21
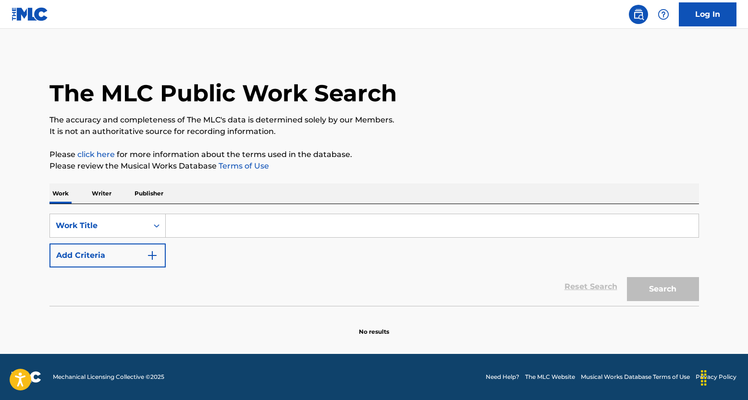
click at [259, 220] on input "Search Form" at bounding box center [432, 225] width 533 height 23
paste input "EL POETA"
type input "EL POETA"
click at [154, 255] on img "Search Form" at bounding box center [153, 256] width 12 height 12
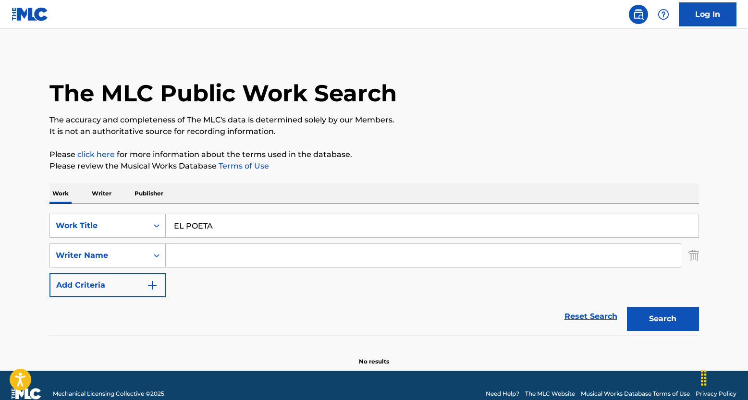
click at [227, 259] on input "Search Form" at bounding box center [423, 255] width 515 height 23
paste input "[PERSON_NAME] [PERSON_NAME]"
type input "[PERSON_NAME] [PERSON_NAME]"
click at [662, 318] on button "Search" at bounding box center [663, 319] width 72 height 24
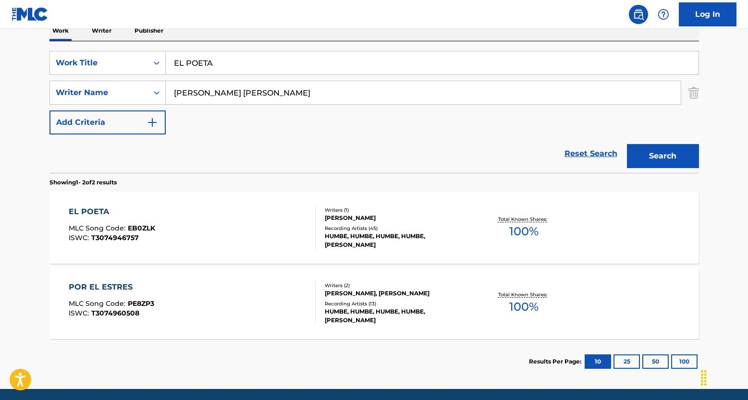
scroll to position [164, 0]
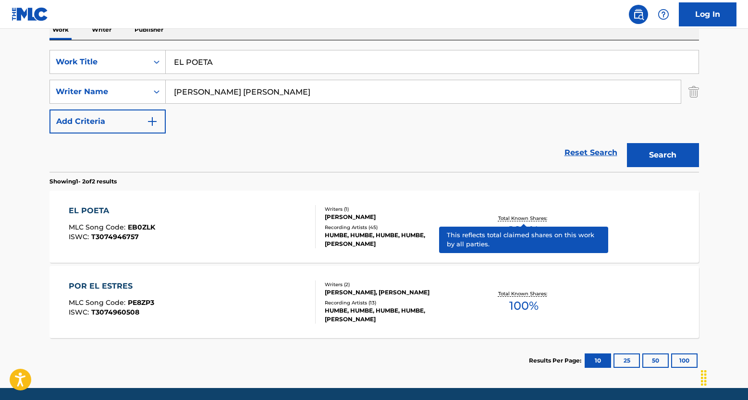
click at [510, 220] on p "Total Known Shares:" at bounding box center [523, 218] width 51 height 7
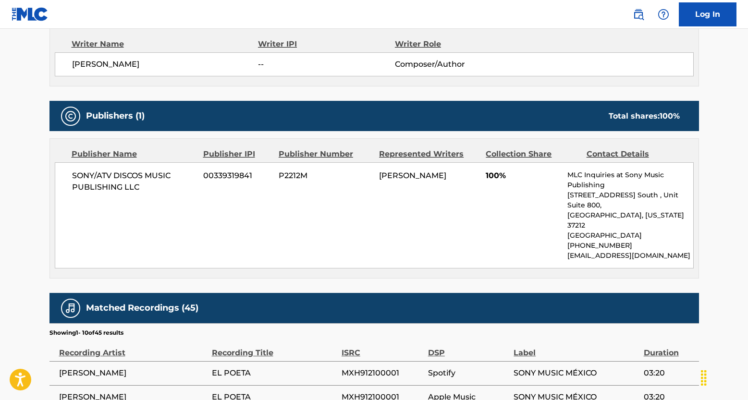
scroll to position [450, 0]
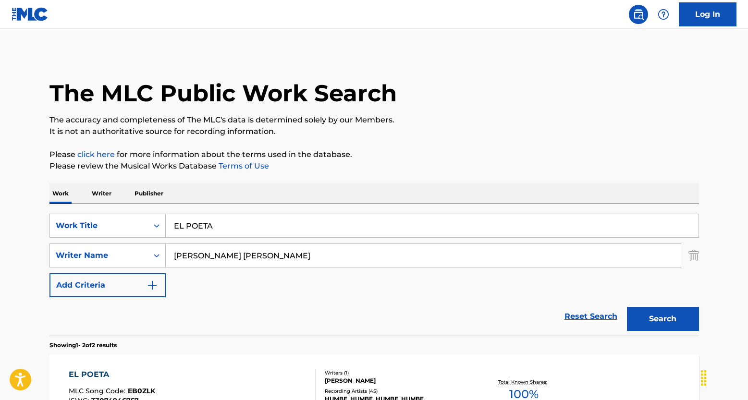
click at [588, 318] on link "Reset Search" at bounding box center [591, 316] width 62 height 21
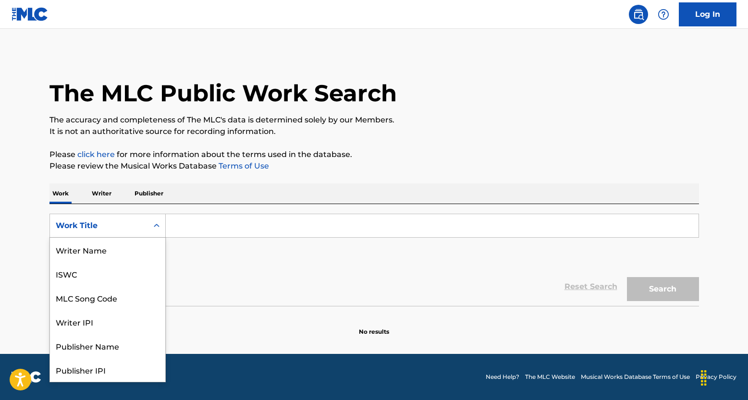
click at [154, 226] on icon "Search Form" at bounding box center [157, 225] width 6 height 3
click at [99, 285] on div "ISWC" at bounding box center [107, 274] width 115 height 24
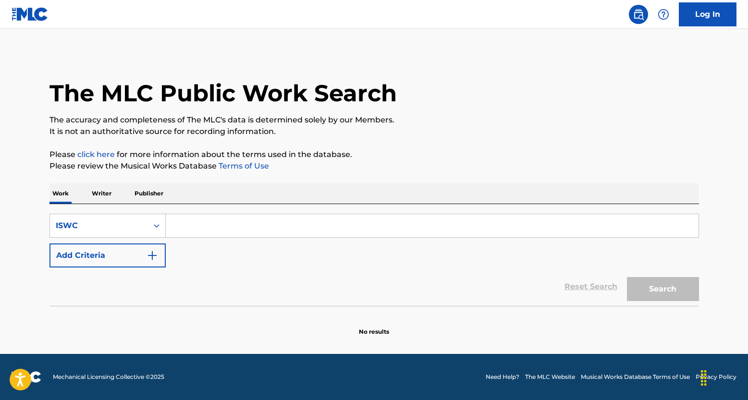
click at [202, 233] on input "Search Form" at bounding box center [432, 225] width 533 height 23
paste input "T9220052506"
type input "T9220052506"
click at [650, 289] on button "Search" at bounding box center [663, 289] width 72 height 24
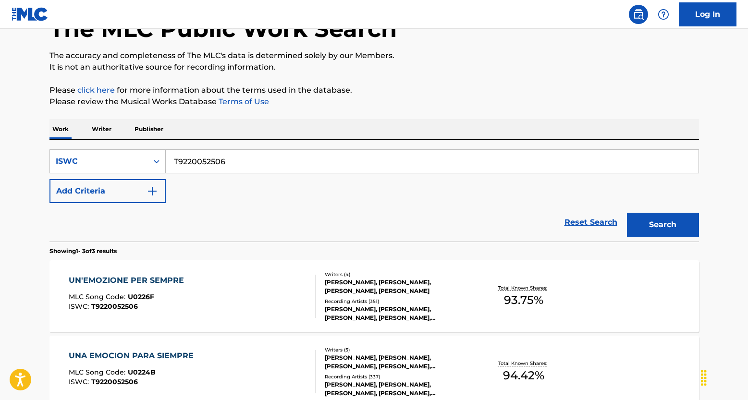
scroll to position [65, 0]
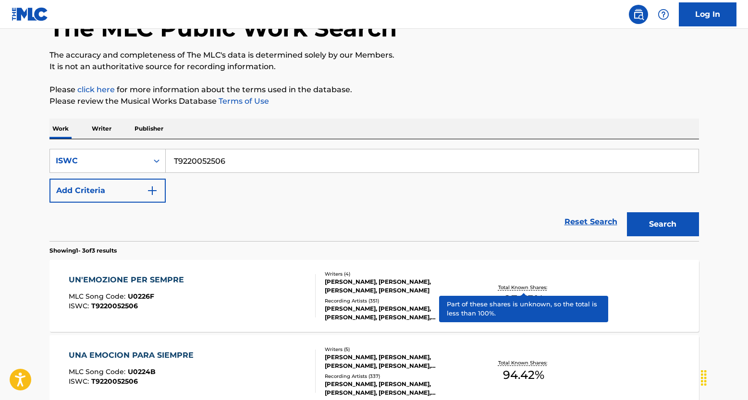
click at [505, 289] on p "Total Known Shares:" at bounding box center [523, 287] width 51 height 7
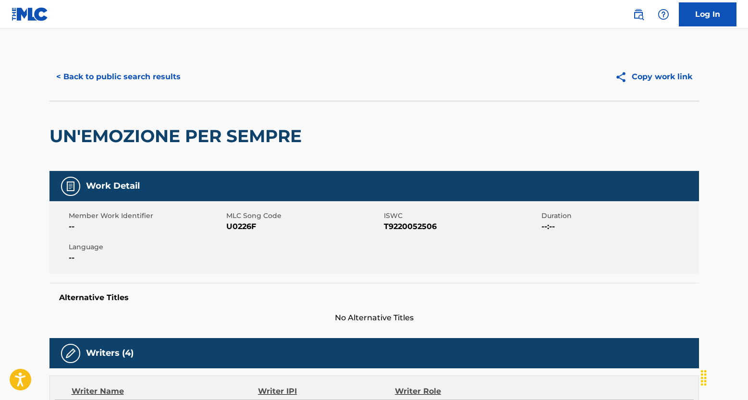
click at [121, 77] on button "< Back to public search results" at bounding box center [118, 77] width 138 height 24
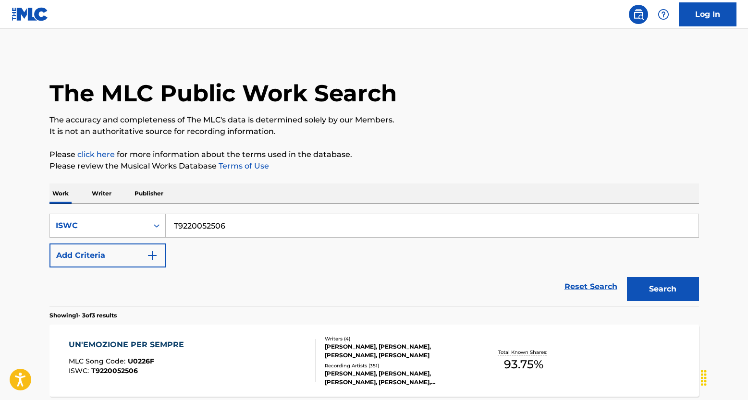
scroll to position [65, 0]
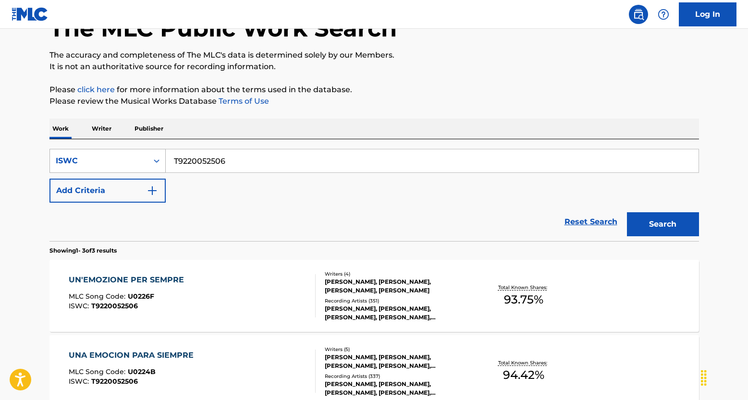
drag, startPoint x: 246, startPoint y: 163, endPoint x: 143, endPoint y: 150, distance: 103.6
click at [144, 151] on div "SearchWithCriteriaebf8558b-5689-4d0e-ba53-98dac3a0bbda ISWC T9220052506" at bounding box center [374, 161] width 650 height 24
paste input "3231203042"
type input "T3231203042"
click at [668, 225] on button "Search" at bounding box center [663, 224] width 72 height 24
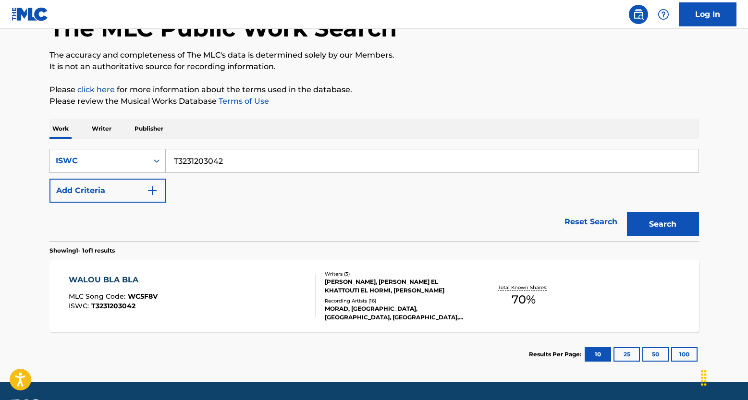
click at [518, 282] on div "Total Known Shares: 70 %" at bounding box center [524, 296] width 108 height 29
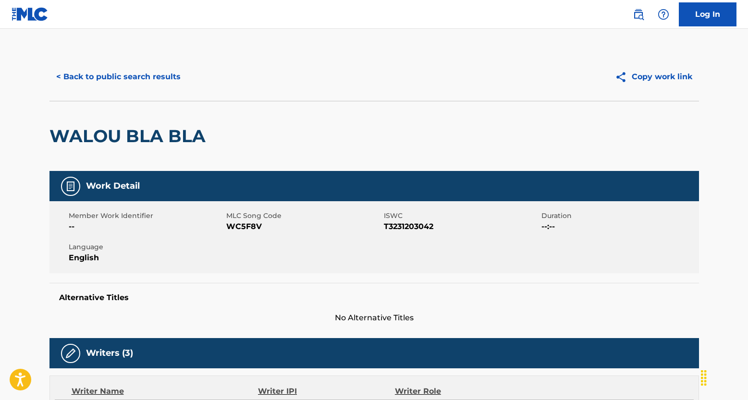
click at [171, 76] on button "< Back to public search results" at bounding box center [118, 77] width 138 height 24
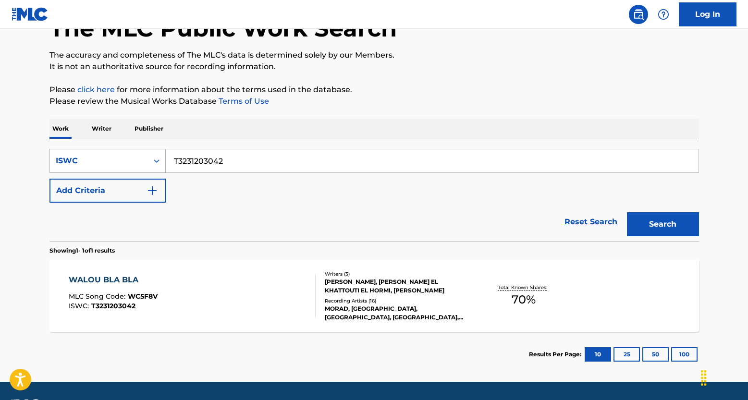
drag, startPoint x: 231, startPoint y: 165, endPoint x: 162, endPoint y: 155, distance: 69.9
click at [162, 155] on div "SearchWithCriteriaebf8558b-5689-4d0e-ba53-98dac3a0bbda ISWC T3231203042" at bounding box center [374, 161] width 650 height 24
paste input "0420030858"
type input "T0420030858"
click at [647, 223] on button "Search" at bounding box center [663, 224] width 72 height 24
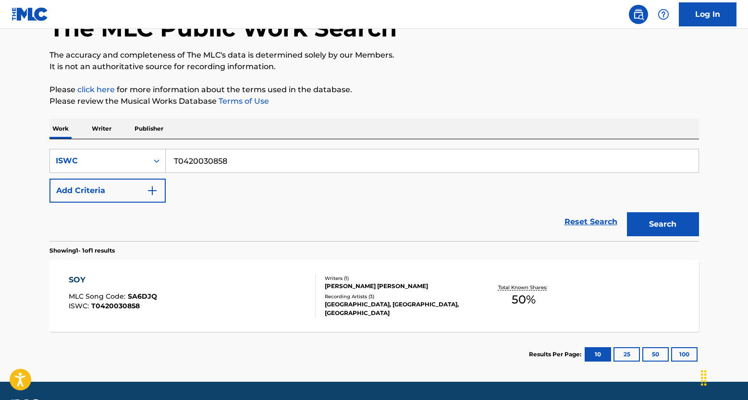
click at [534, 282] on div "Total Known Shares: 50 %" at bounding box center [524, 296] width 108 height 29
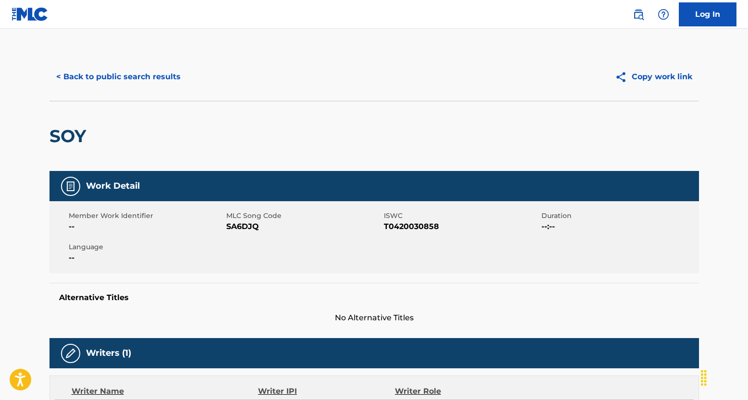
click at [148, 76] on button "< Back to public search results" at bounding box center [118, 77] width 138 height 24
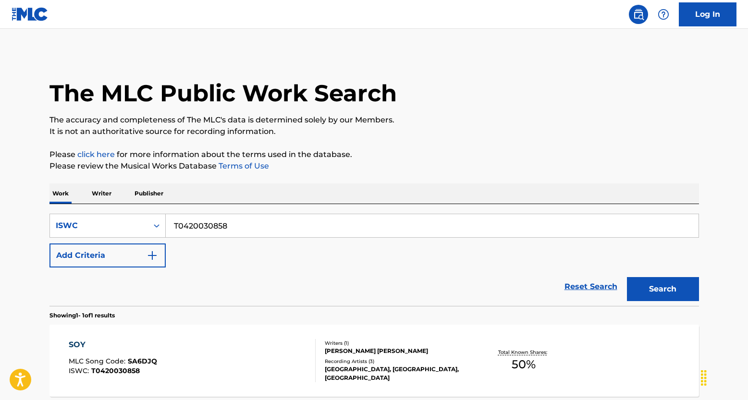
scroll to position [65, 0]
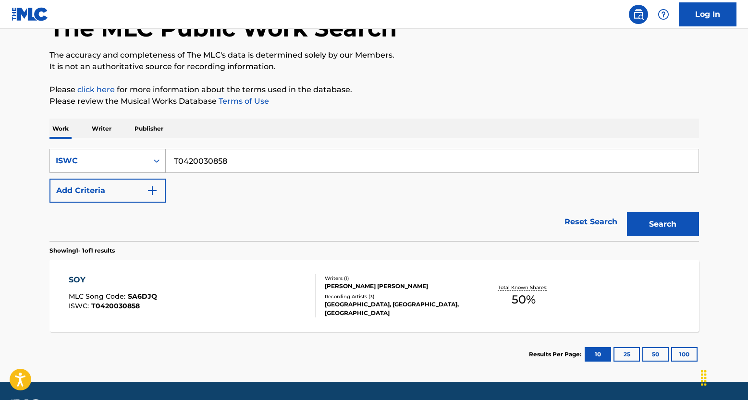
drag, startPoint x: 233, startPoint y: 165, endPoint x: 132, endPoint y: 150, distance: 101.9
click at [141, 153] on div "SearchWithCriteriaebf8558b-5689-4d0e-ba53-98dac3a0bbda ISWC T0420030858" at bounding box center [374, 161] width 650 height 24
paste input "9328580127"
type input "T9328580127"
click at [650, 211] on div "Search" at bounding box center [660, 222] width 77 height 38
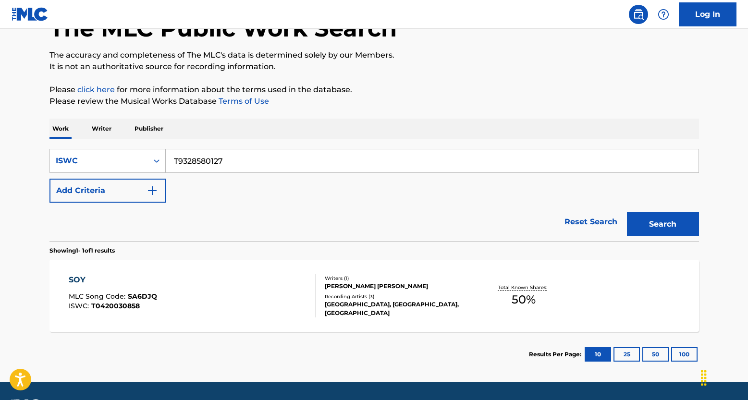
click at [654, 226] on button "Search" at bounding box center [663, 224] width 72 height 24
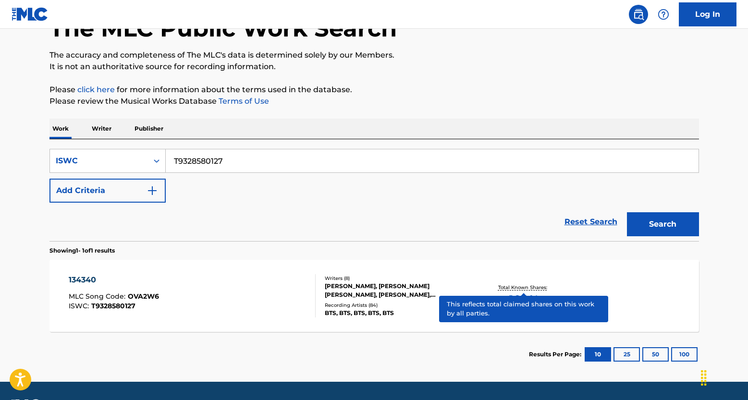
click at [531, 277] on div "134340 MLC Song Code : OVA2W6 ISWC : T9328580127 Writers ( 8 ) [PERSON_NAME], […" at bounding box center [374, 296] width 650 height 72
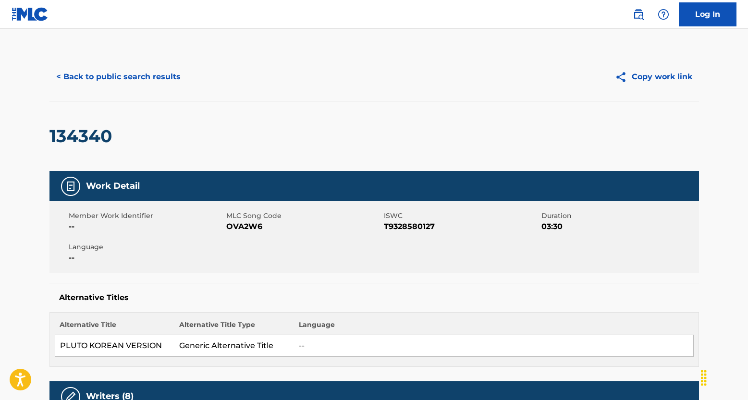
click at [152, 86] on button "< Back to public search results" at bounding box center [118, 77] width 138 height 24
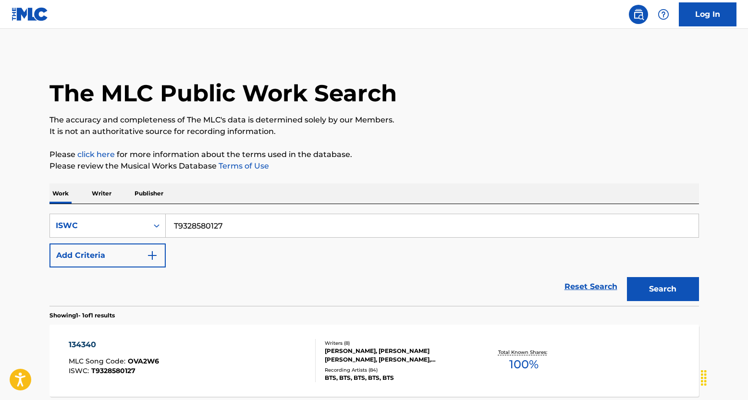
scroll to position [65, 0]
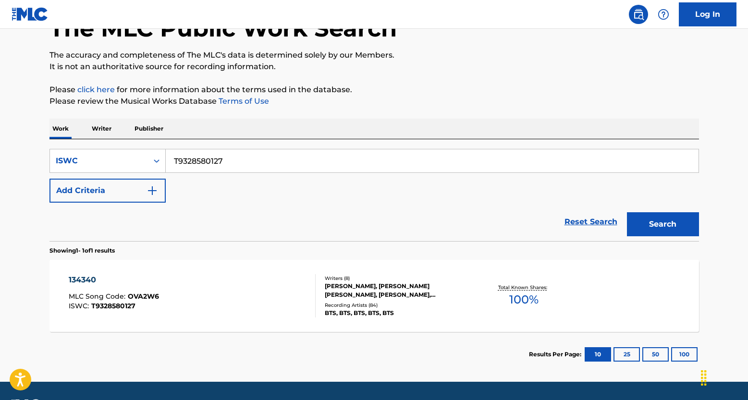
drag, startPoint x: 237, startPoint y: 162, endPoint x: 143, endPoint y: 145, distance: 95.8
click at [143, 145] on div "SearchWithCriteriaebf8558b-5689-4d0e-ba53-98dac3a0bbda ISWC T9328580127 Add Cri…" at bounding box center [374, 190] width 650 height 102
paste input "298555814"
type input "T9298555814"
click at [679, 224] on button "Search" at bounding box center [663, 224] width 72 height 24
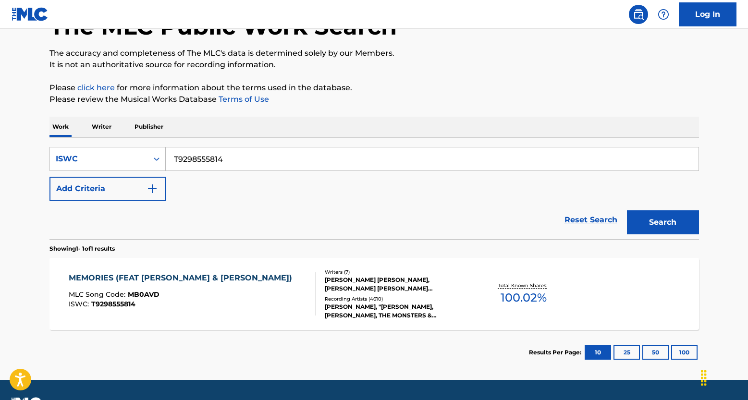
scroll to position [67, 0]
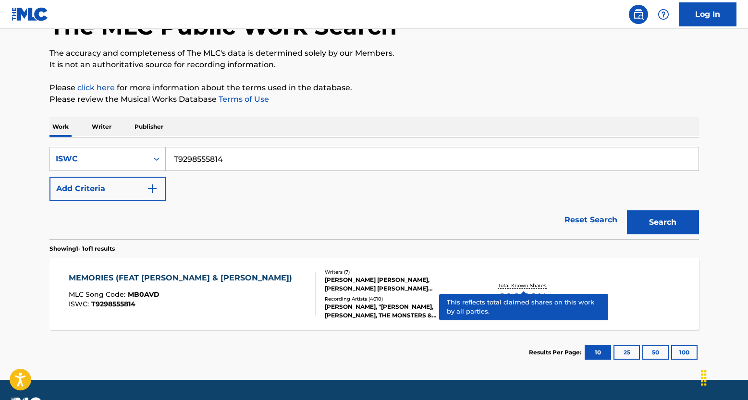
click at [534, 282] on p "Total Known Shares:" at bounding box center [523, 285] width 51 height 7
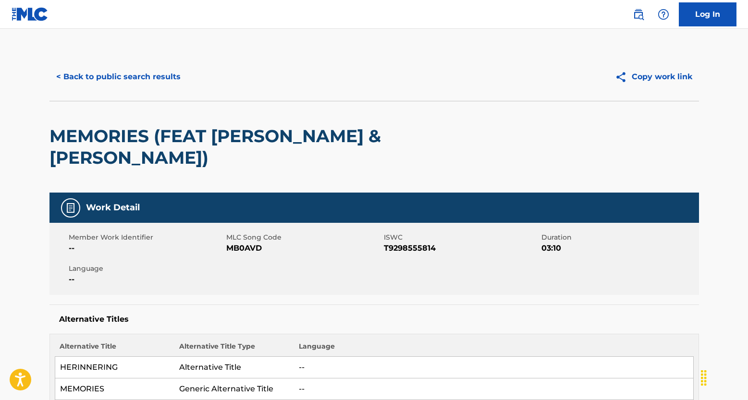
click at [132, 74] on button "< Back to public search results" at bounding box center [118, 77] width 138 height 24
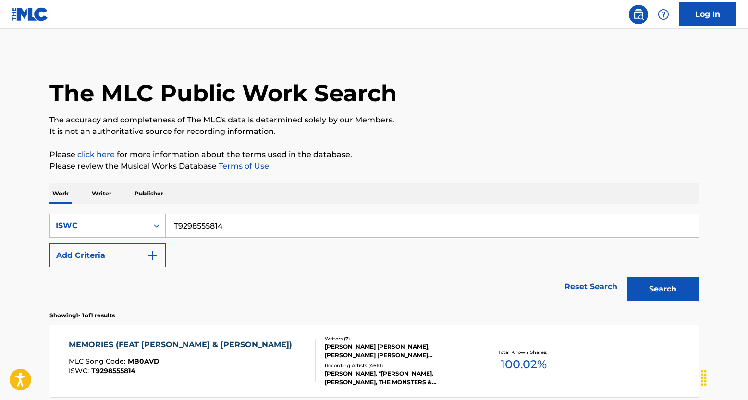
scroll to position [67, 0]
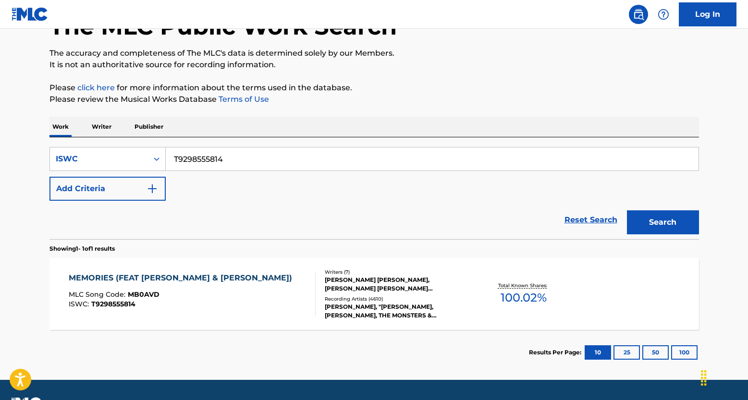
click at [586, 218] on link "Reset Search" at bounding box center [591, 220] width 62 height 21
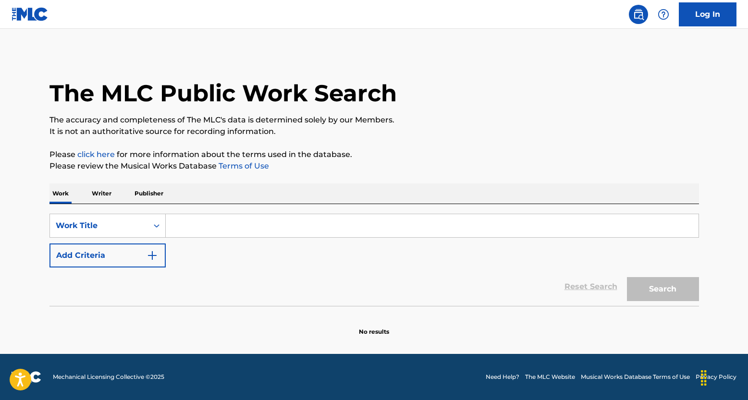
scroll to position [0, 0]
click at [196, 231] on input "Search Form" at bounding box center [432, 225] width 533 height 23
paste input "ARROCHA DOS FLUXOS"
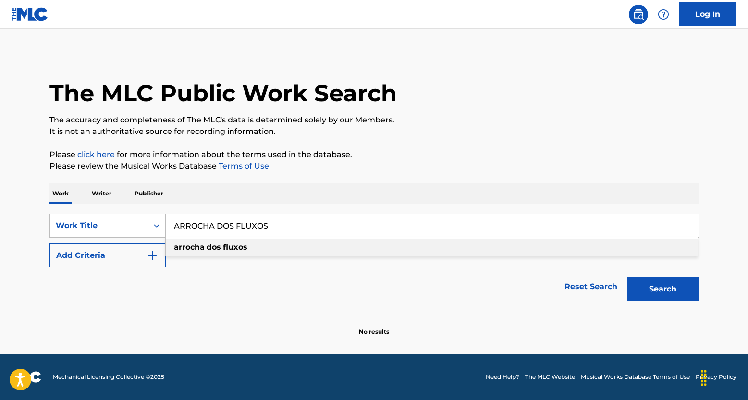
type input "ARROCHA DOS FLUXOS"
click at [149, 263] on button "Add Criteria" at bounding box center [107, 256] width 116 height 24
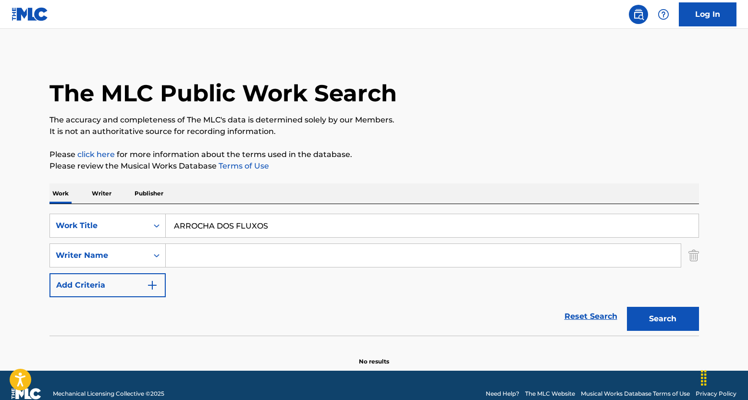
click at [217, 249] on input "Search Form" at bounding box center [423, 255] width 515 height 23
paste input "[PERSON_NAME]"
click at [654, 320] on button "Search" at bounding box center [663, 319] width 72 height 24
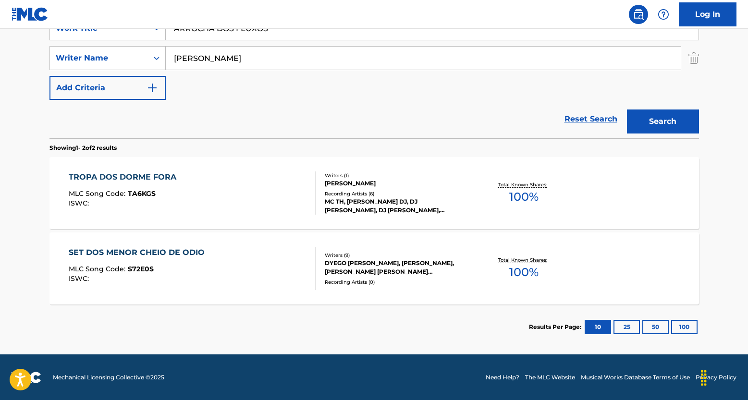
scroll to position [198, 0]
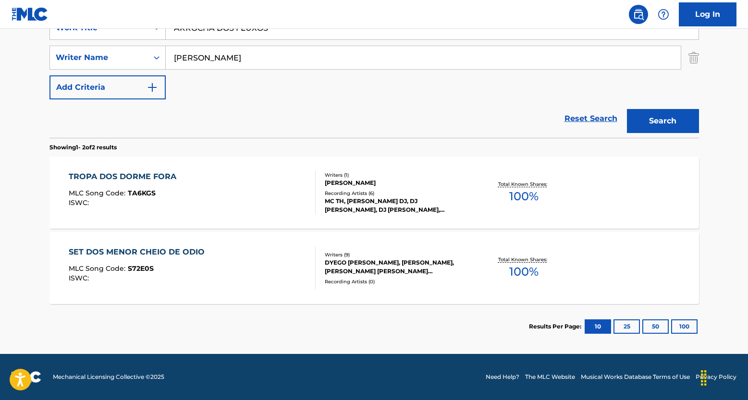
drag, startPoint x: 293, startPoint y: 57, endPoint x: 163, endPoint y: 45, distance: 130.8
click at [164, 45] on div "SearchWithCriteria958b6669-3bda-4932-b724-3fdf5e2535ca Work Title ARROCHA DOS F…" at bounding box center [374, 58] width 650 height 84
paste input "ALIBA MC\t"
click at [656, 130] on button "Search" at bounding box center [663, 121] width 72 height 24
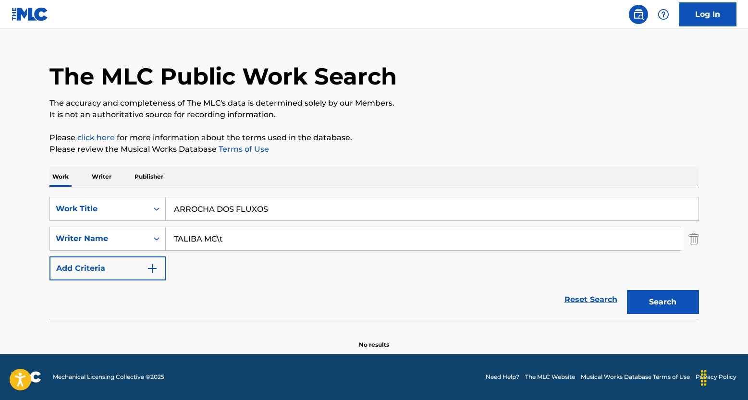
scroll to position [17, 0]
drag, startPoint x: 239, startPoint y: 244, endPoint x: 147, endPoint y: 231, distance: 93.6
click at [147, 231] on div "SearchWithCriteriaea0c8377-46e7-45e1-a4c5-a0fc3ac6effd Writer Name TALIBA MC\t" at bounding box center [374, 239] width 650 height 24
paste input "MC TH"
type input "MC TH"
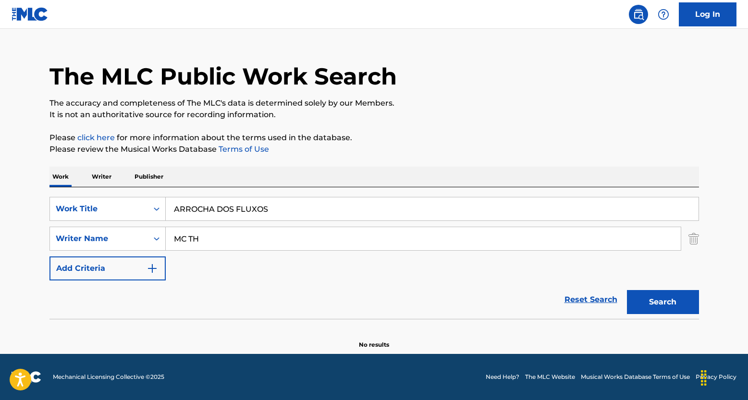
click at [650, 308] on button "Search" at bounding box center [663, 302] width 72 height 24
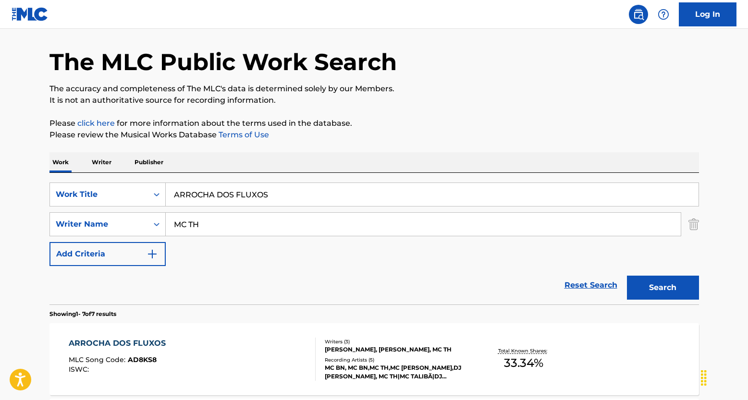
scroll to position [86, 0]
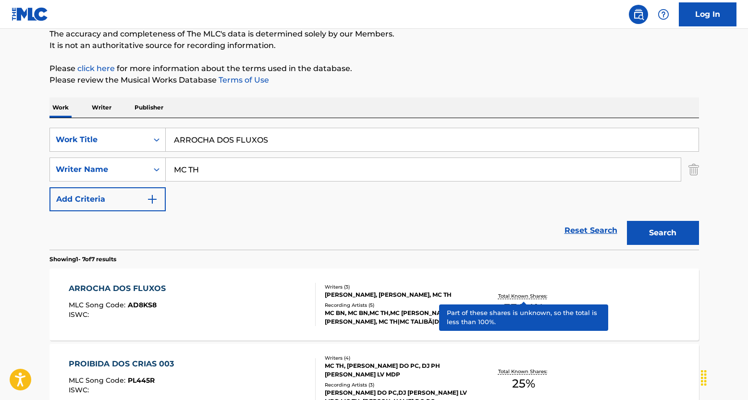
click at [514, 292] on div "Total Known Shares: 33.34 %" at bounding box center [524, 304] width 108 height 29
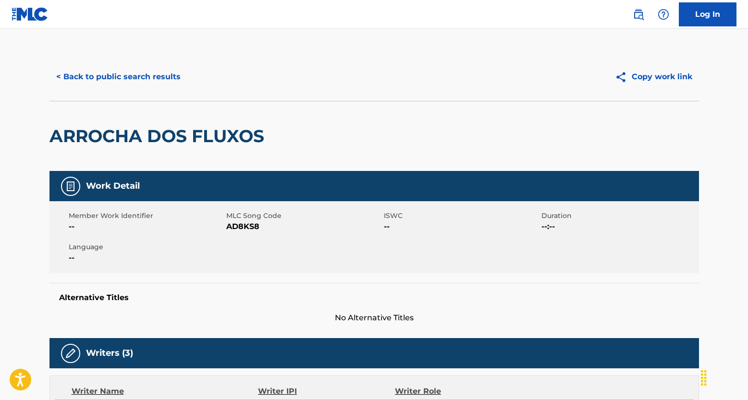
click at [116, 79] on button "< Back to public search results" at bounding box center [118, 77] width 138 height 24
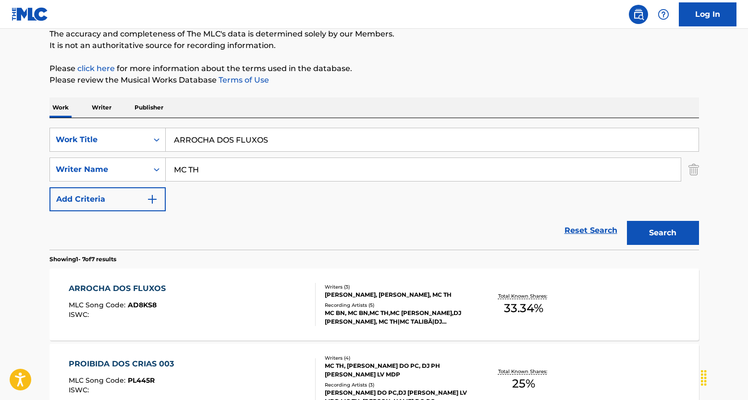
click at [586, 235] on link "Reset Search" at bounding box center [591, 230] width 62 height 21
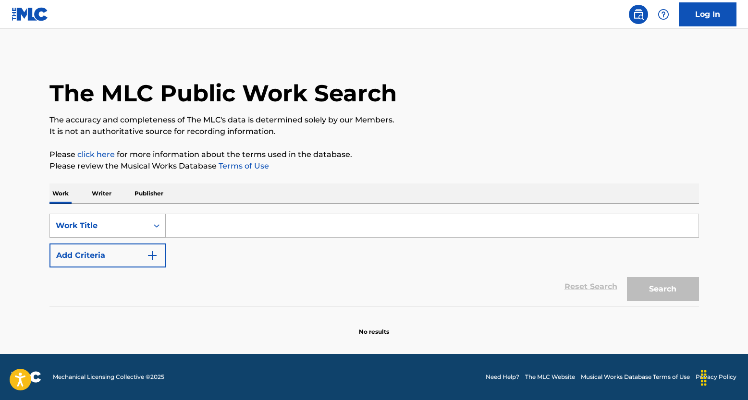
click at [148, 215] on div "Search Form" at bounding box center [156, 225] width 17 height 23
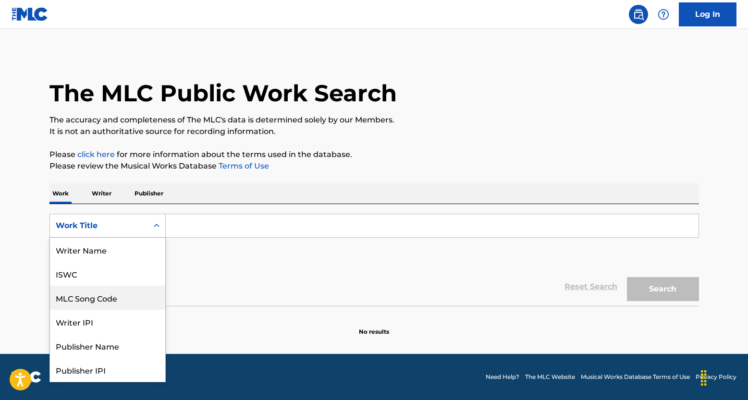
click at [104, 283] on div "ISWC" at bounding box center [107, 274] width 115 height 24
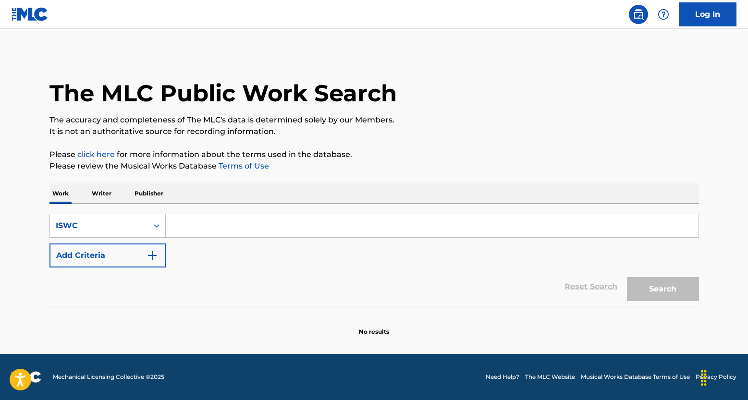
click at [236, 222] on input "Search Form" at bounding box center [432, 225] width 533 height 23
paste input "T9016015659"
type input "T9016015659"
click at [670, 294] on button "Search" at bounding box center [663, 289] width 72 height 24
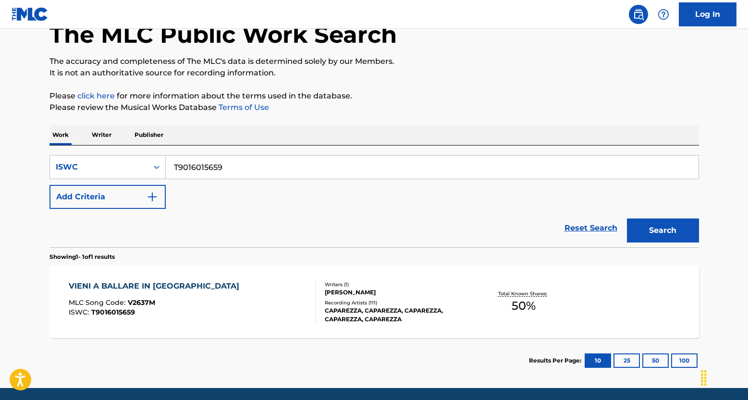
scroll to position [62, 0]
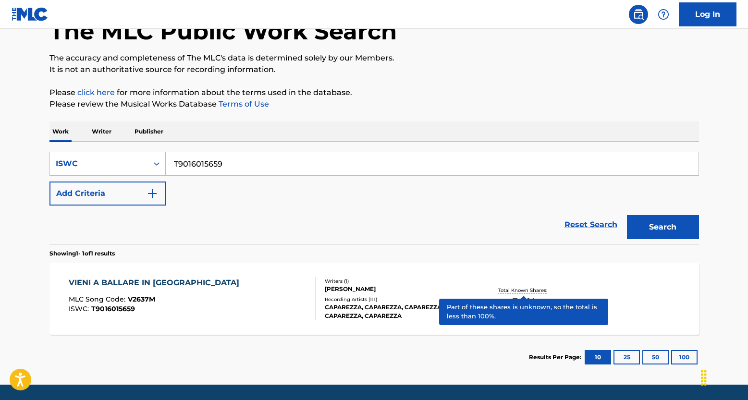
click at [516, 286] on div "Total Known Shares: 50 %" at bounding box center [524, 298] width 108 height 29
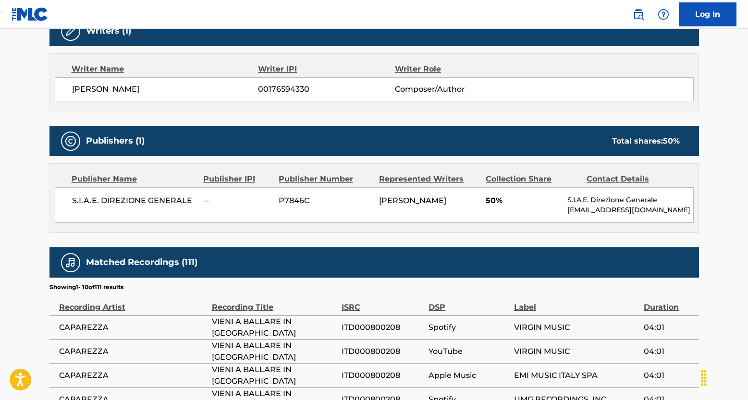
scroll to position [367, 0]
